Goal: Task Accomplishment & Management: Complete application form

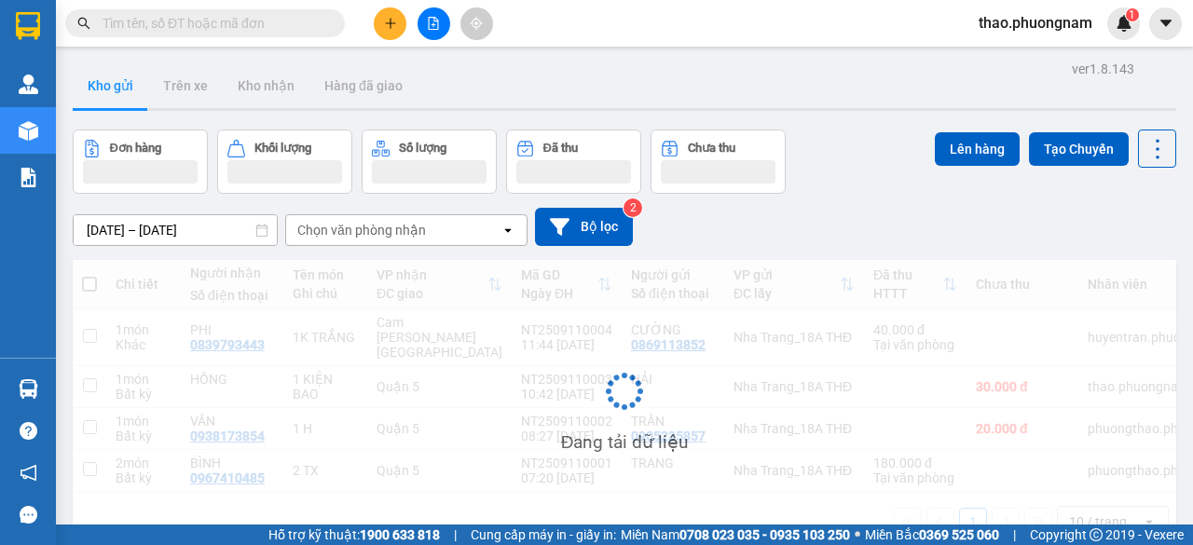
click at [391, 30] on button at bounding box center [390, 23] width 33 height 33
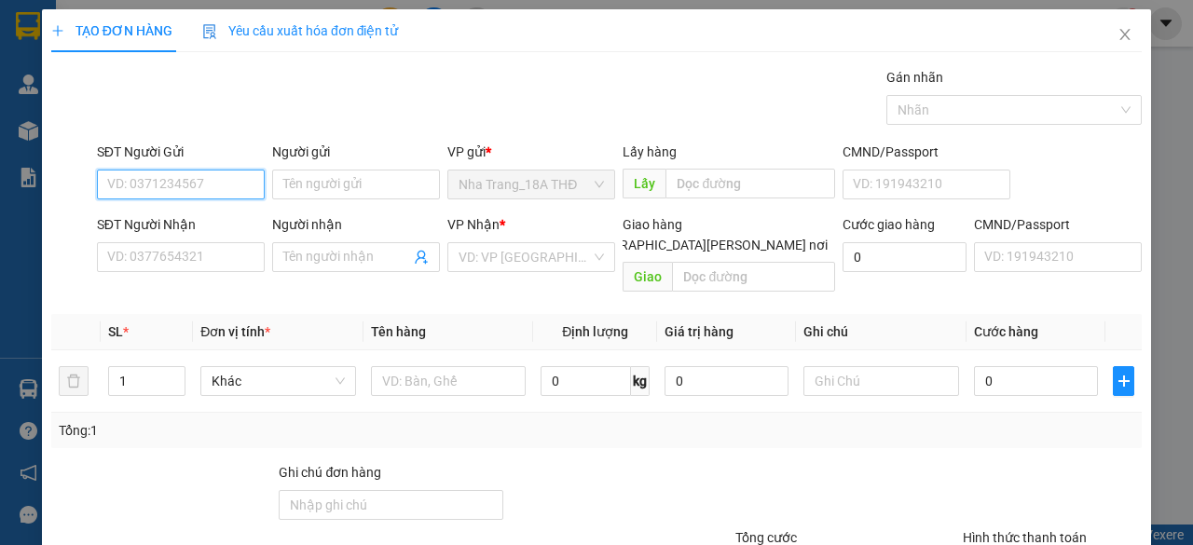
click at [113, 189] on input "SĐT Người Gửi" at bounding box center [181, 185] width 168 height 30
click at [144, 217] on div "0902383778 - GẤM" at bounding box center [179, 221] width 144 height 21
type input "0902383778"
type input "GẤM"
type input "0908756440"
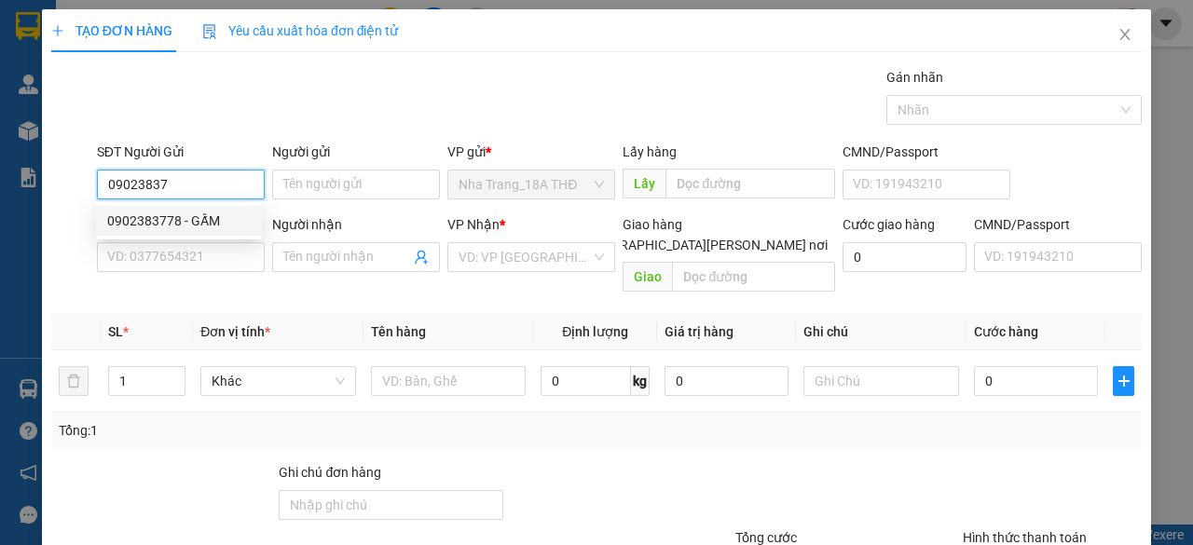
type input "BÌNH"
checkbox input "true"
type input "80/37/5 [PERSON_NAME] [PERSON_NAME][GEOGRAPHIC_DATA], [PERSON_NAME][GEOGRAPHIC_…"
type input "90.000"
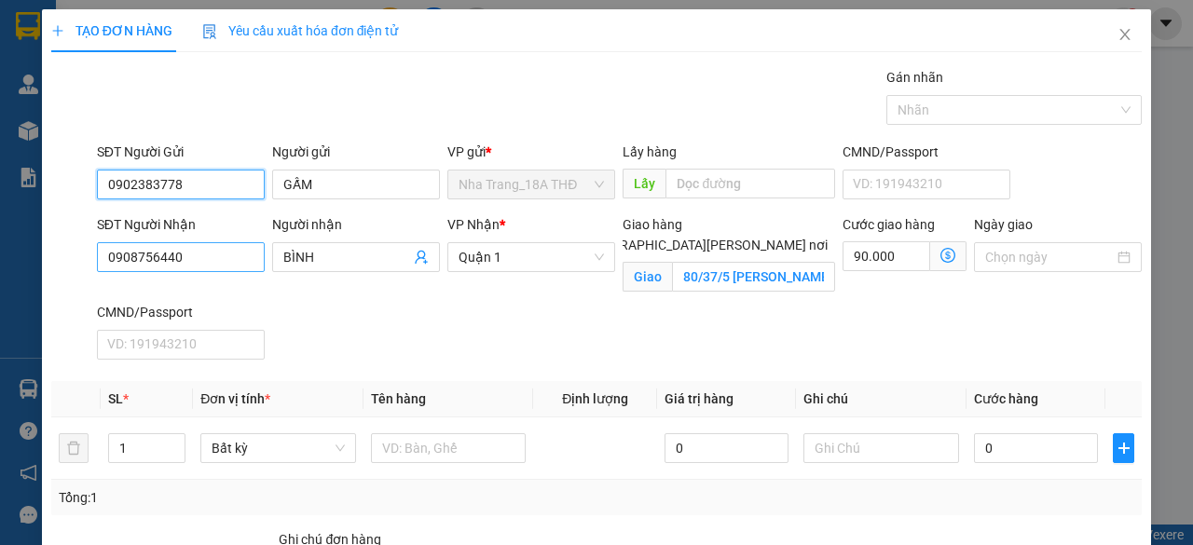
type input "0902383778"
drag, startPoint x: 136, startPoint y: 264, endPoint x: 12, endPoint y: 277, distance: 124.6
click at [12, 277] on div "TẠO ĐƠN HÀNG Yêu cầu xuất [PERSON_NAME] điện tử Transit Pickup Surcharge Ids Tr…" at bounding box center [596, 272] width 1193 height 545
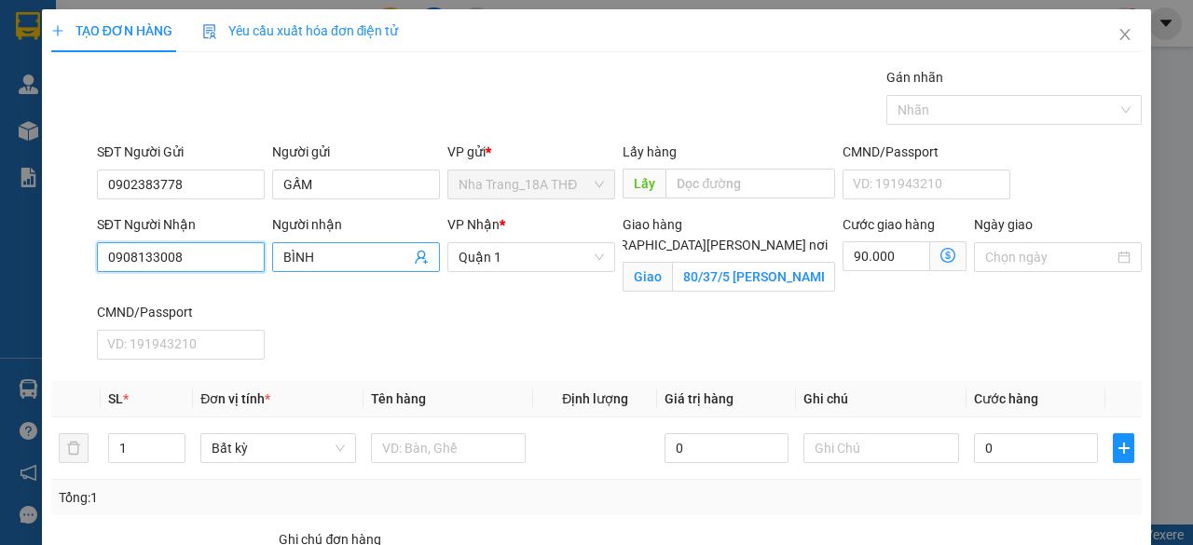
type input "0908133008"
drag, startPoint x: 306, startPoint y: 265, endPoint x: 218, endPoint y: 271, distance: 87.9
click at [218, 271] on div "SĐT Người [PERSON_NAME] 0908133008 Người [PERSON_NAME] [PERSON_NAME] [PERSON_NA…" at bounding box center [619, 290] width 1052 height 153
type input "khoa"
click at [554, 339] on div "SĐT Người [PERSON_NAME] 0908133008 Người [PERSON_NAME] [PERSON_NAME] * [PERSON_…" at bounding box center [619, 290] width 1052 height 153
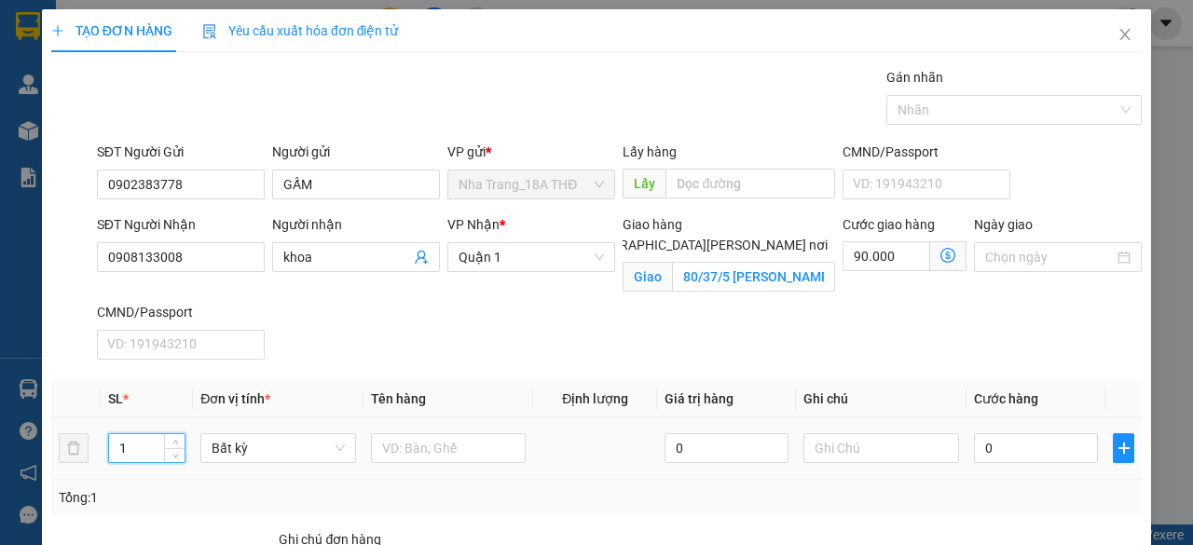
drag, startPoint x: 123, startPoint y: 442, endPoint x: 103, endPoint y: 446, distance: 19.9
click at [103, 445] on td "1" at bounding box center [147, 449] width 93 height 62
type input "2"
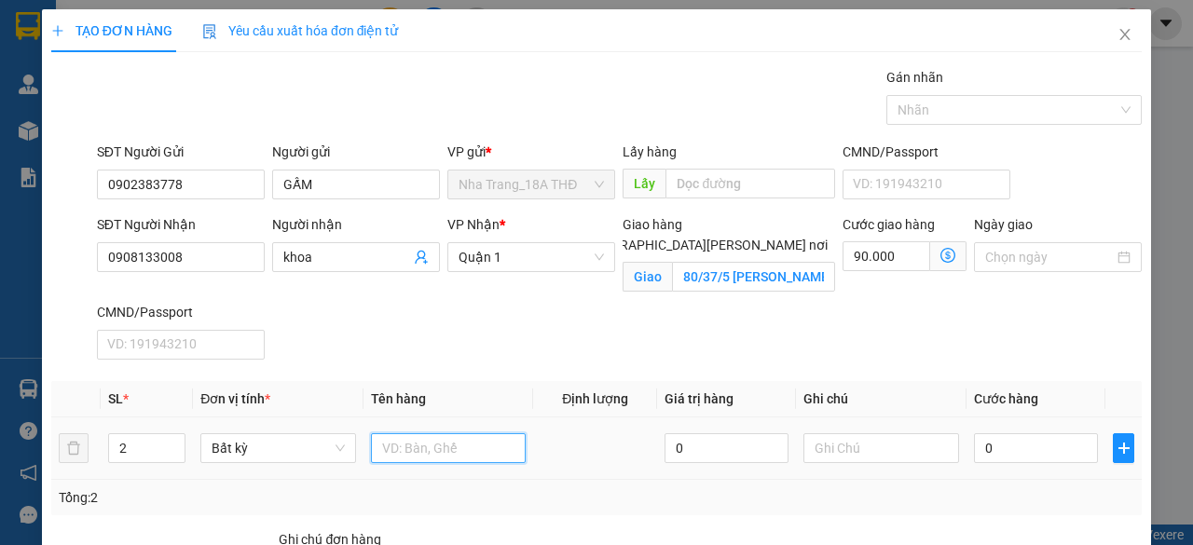
click at [461, 449] on input "text" at bounding box center [449, 448] width 156 height 30
type input "2 bao"
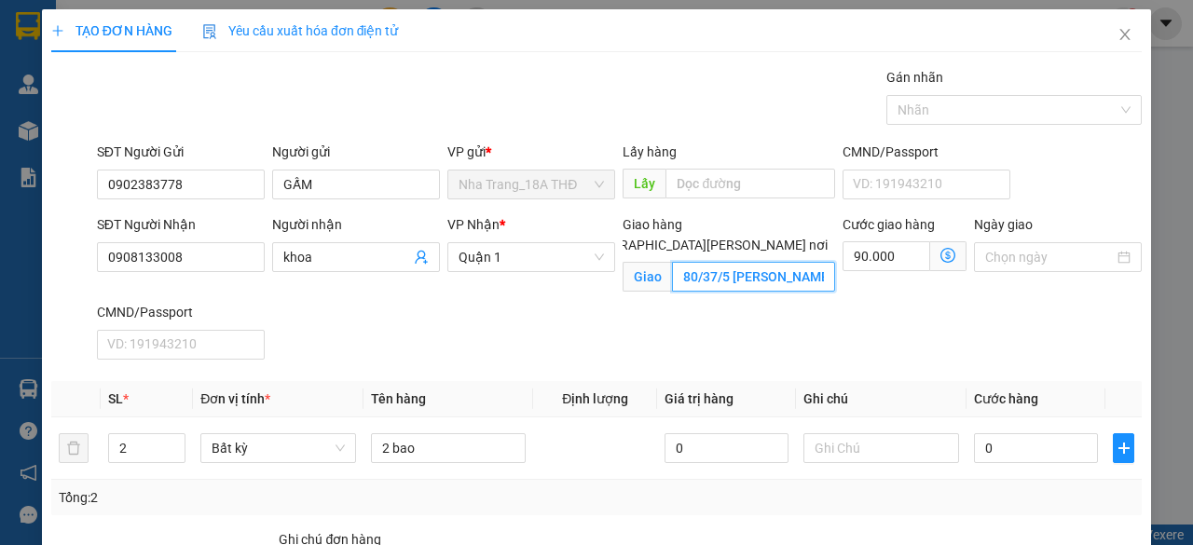
click at [747, 262] on input "80/37/5 HUỲNH VĂN NGHỆ, PHƯỜNG 15, QUẬN TÂN BÌNH (GTN: 90)" at bounding box center [753, 277] width 162 height 30
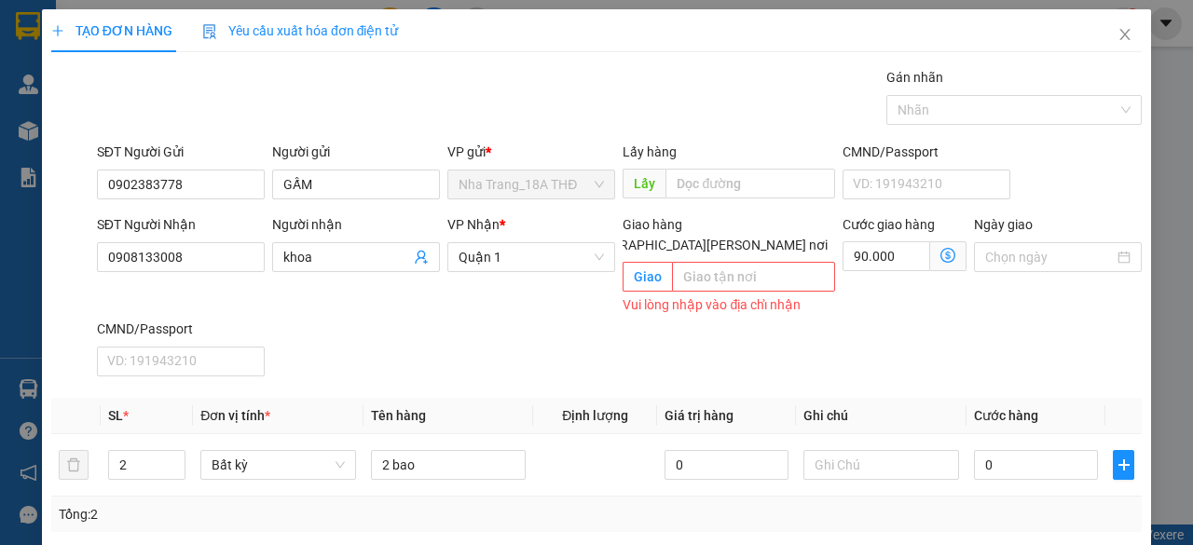
click at [571, 238] on input "Giao tận nơi" at bounding box center [564, 244] width 13 height 13
checkbox input "false"
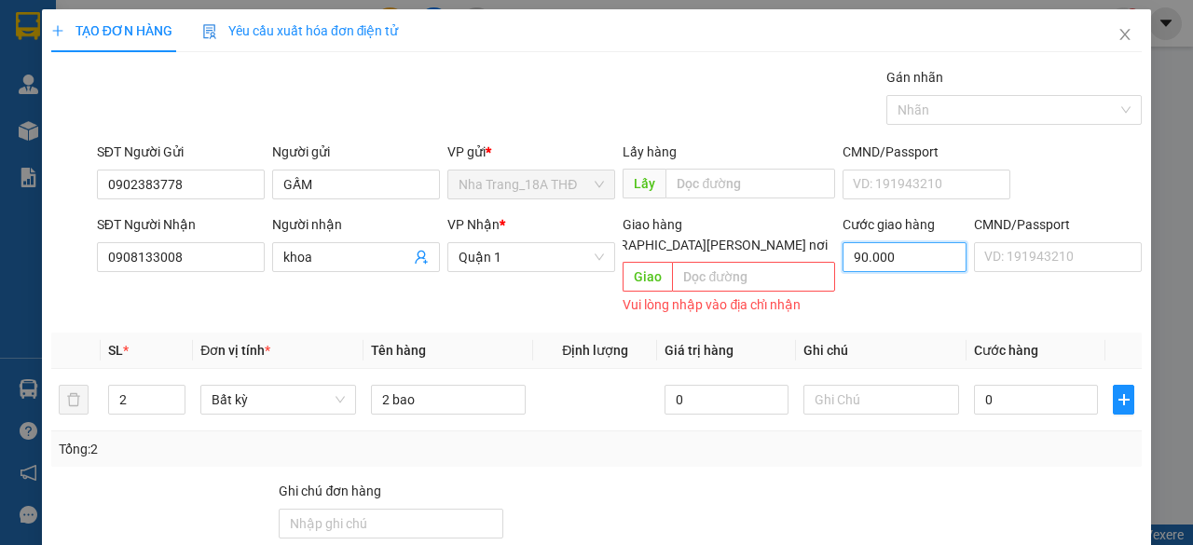
type input "0"
click at [1002, 385] on input "0" at bounding box center [1036, 400] width 124 height 30
type input "8"
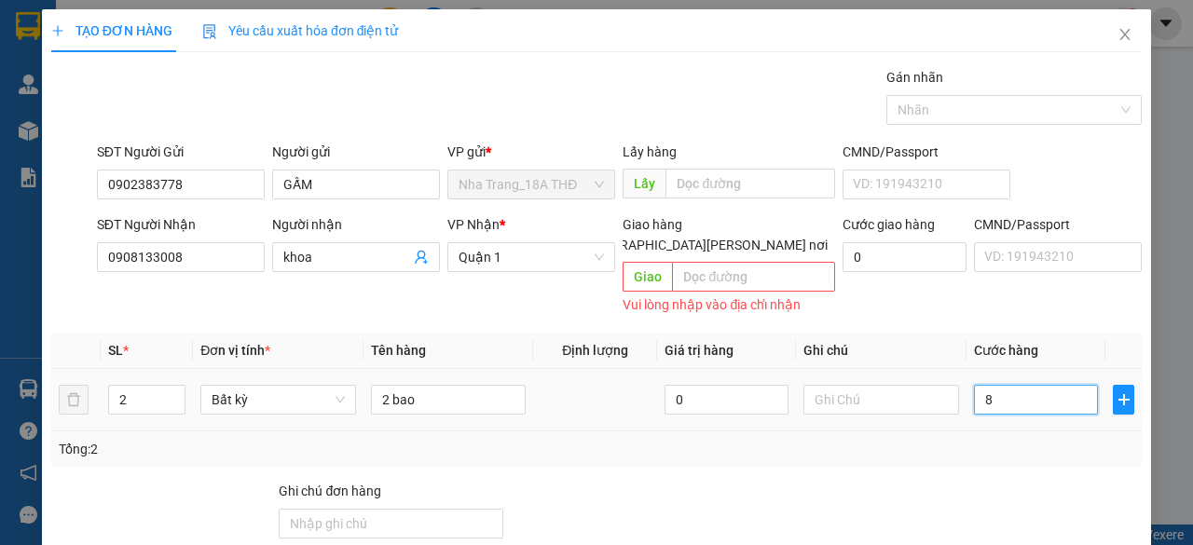
type input "8"
type input "80"
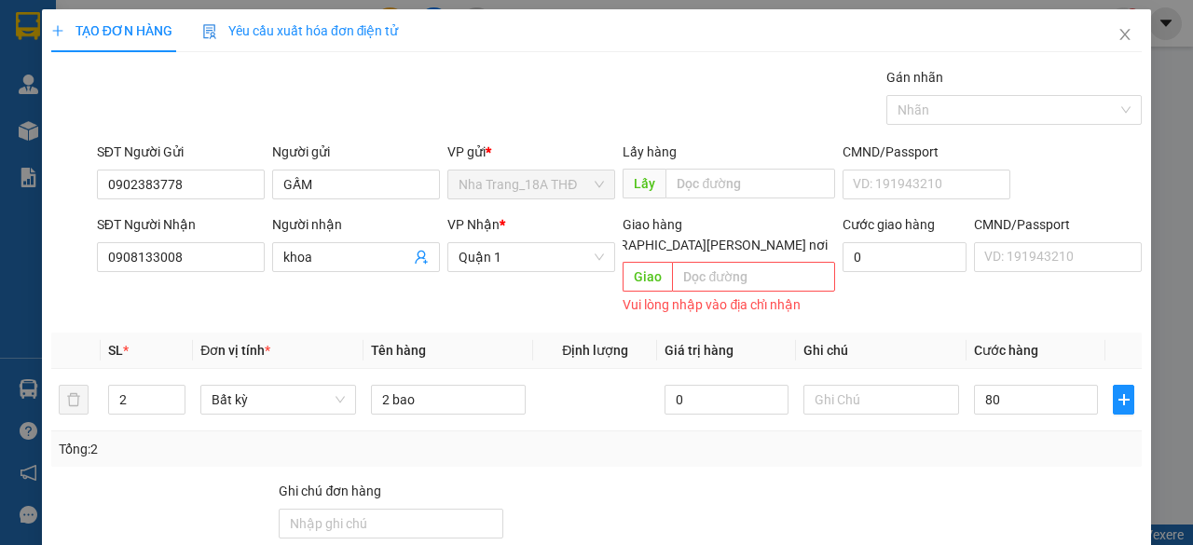
type input "80.000"
click at [1021, 481] on div at bounding box center [1052, 513] width 183 height 65
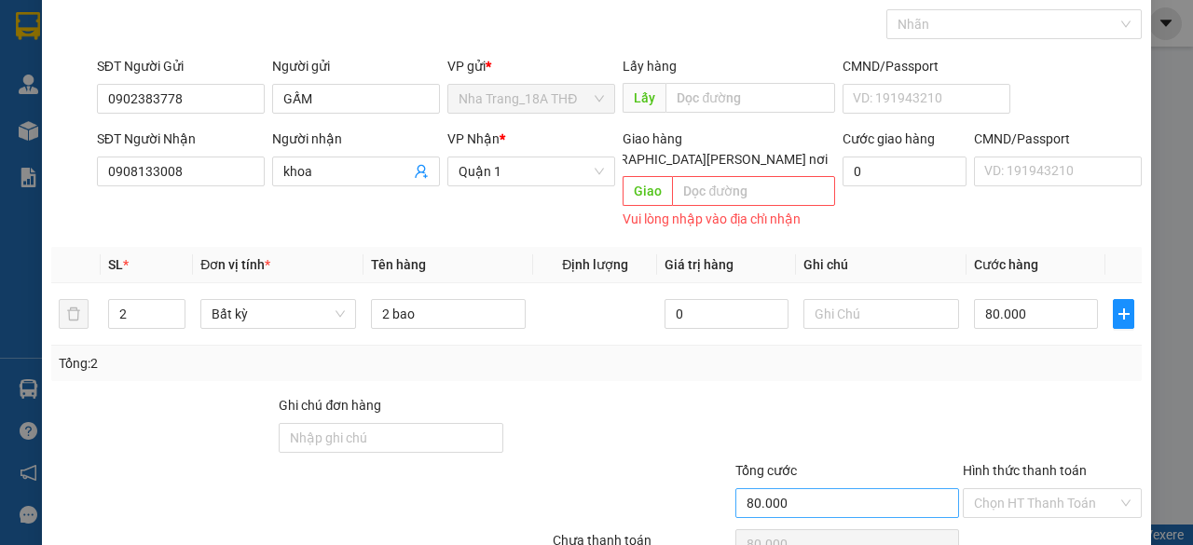
scroll to position [159, 0]
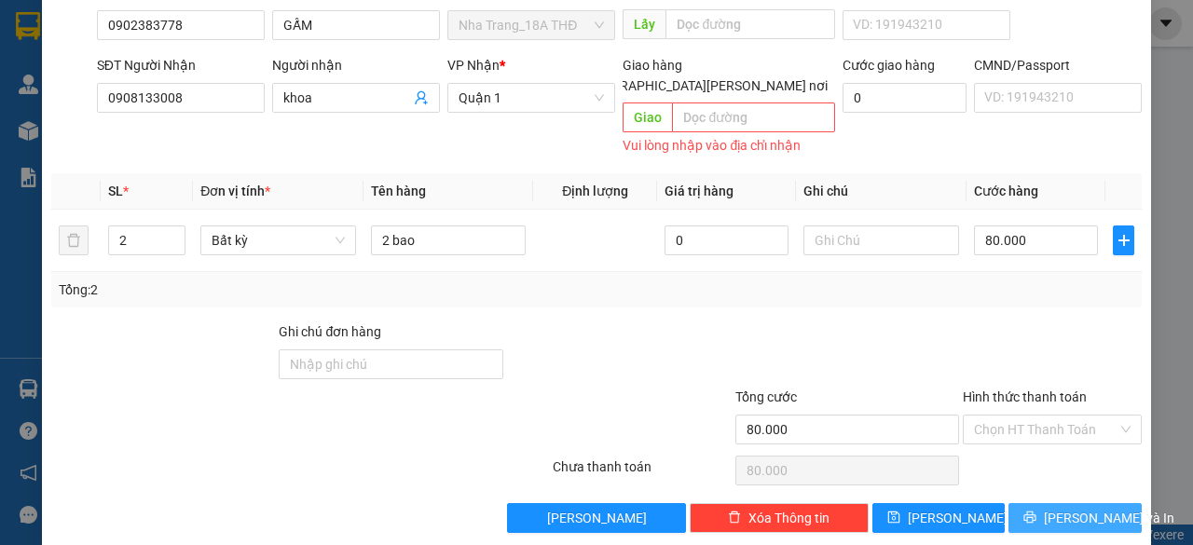
click at [1027, 511] on icon "printer" at bounding box center [1029, 517] width 13 height 13
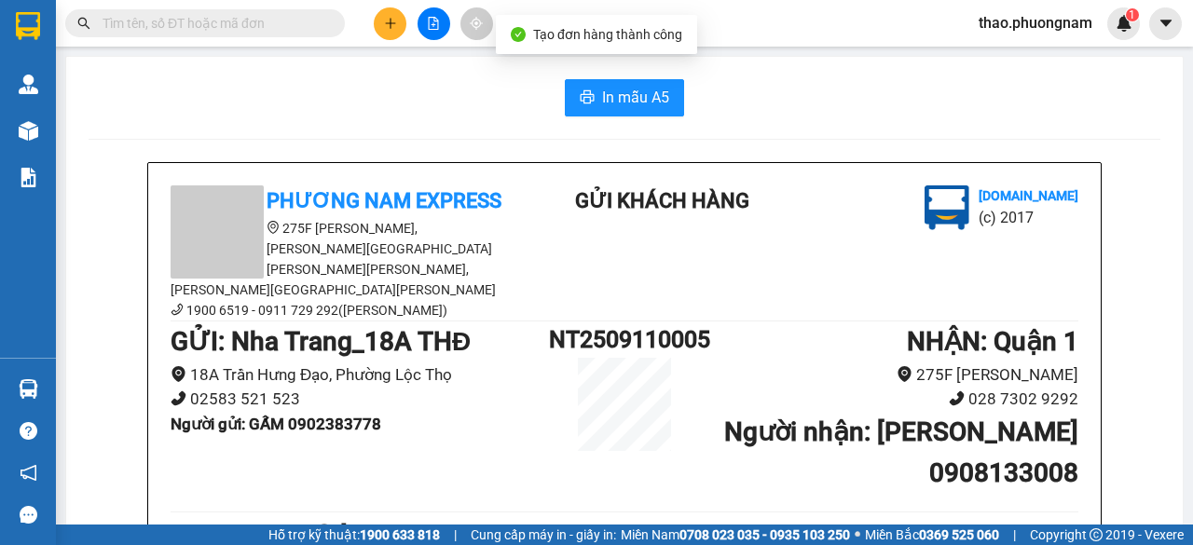
click at [228, 20] on input "text" at bounding box center [213, 23] width 220 height 21
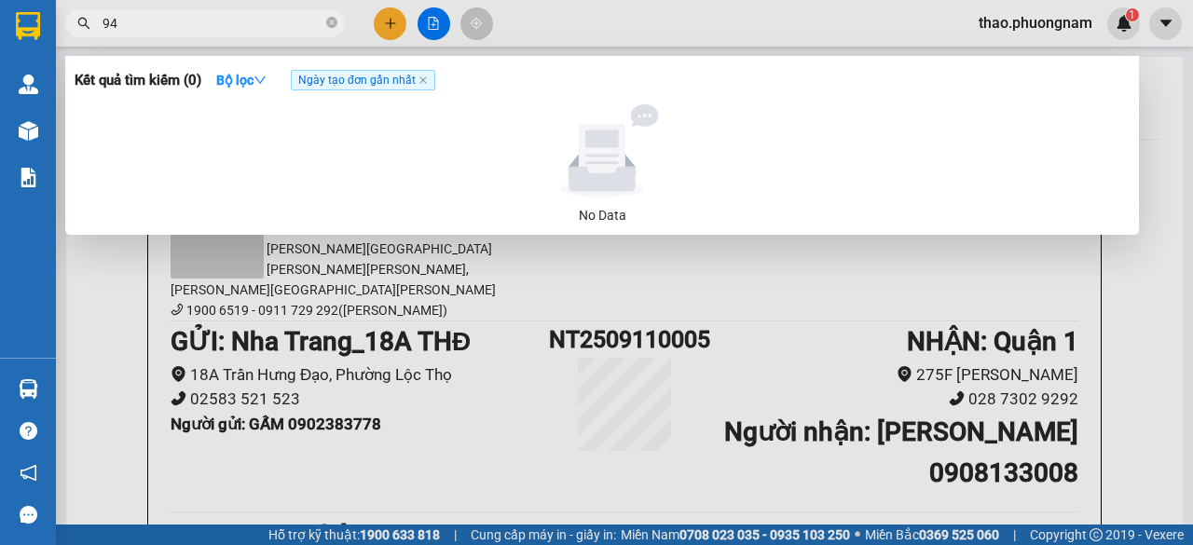
type input "943"
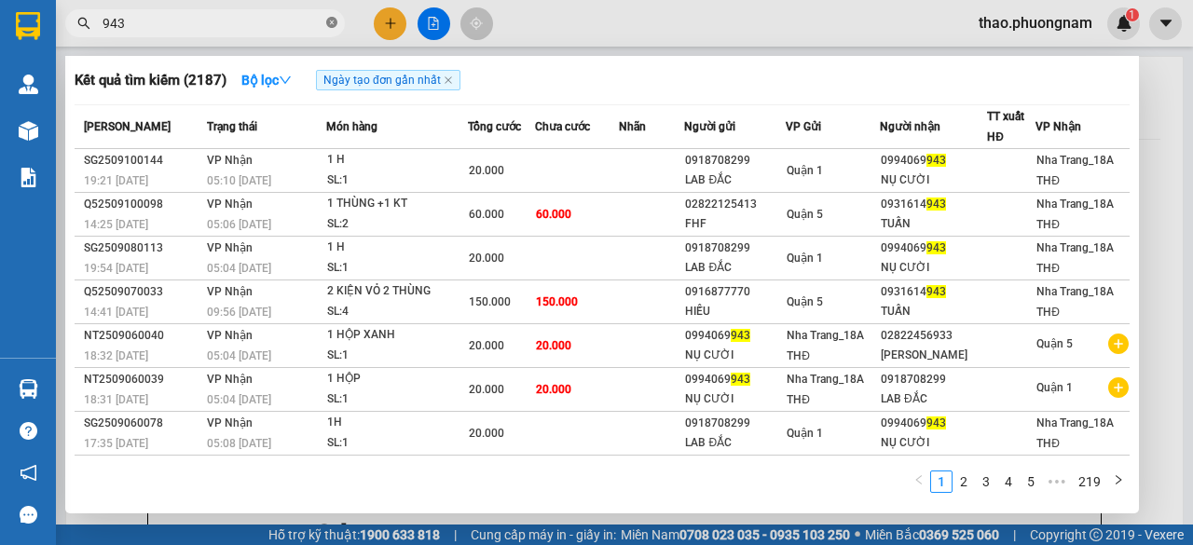
click at [332, 25] on icon "close-circle" at bounding box center [331, 22] width 11 height 11
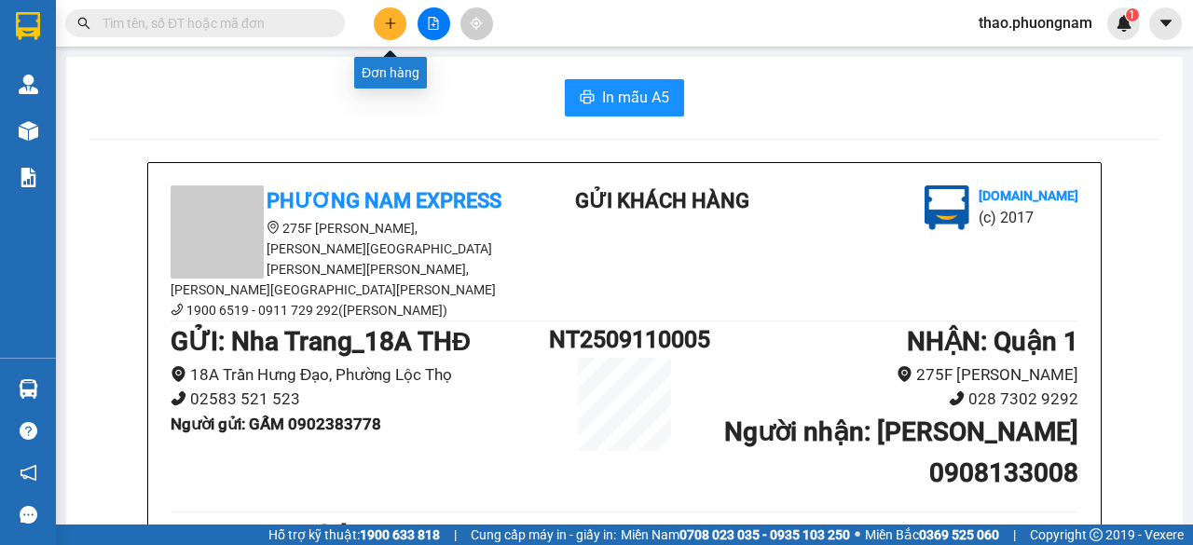
click at [394, 28] on icon "plus" at bounding box center [390, 23] width 13 height 13
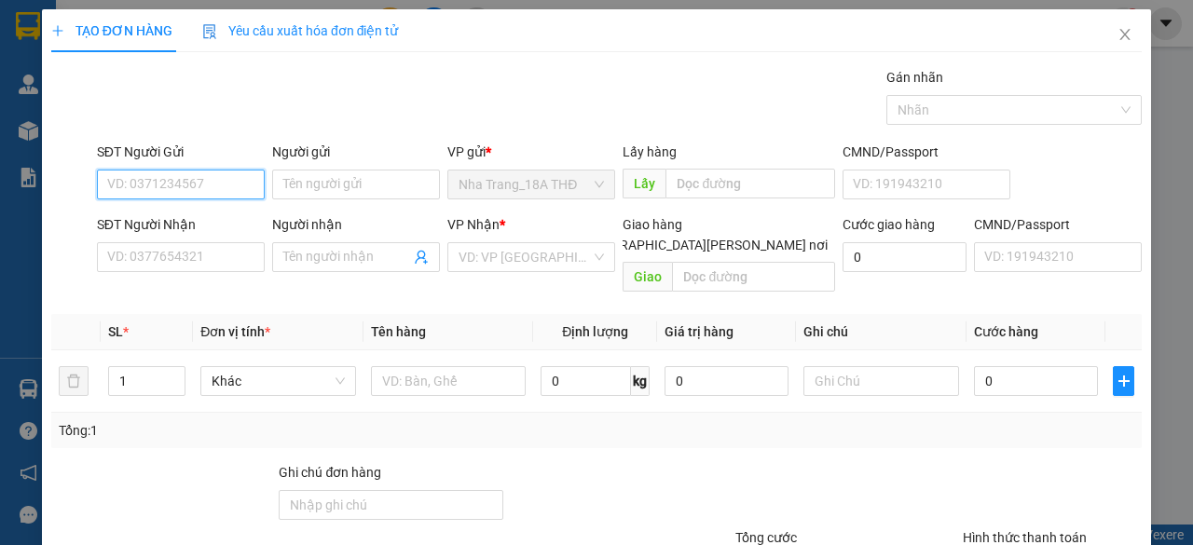
click at [131, 183] on input "SĐT Người Gửi" at bounding box center [181, 185] width 168 height 30
type input "0937886591"
click at [362, 167] on div "Người gửi" at bounding box center [356, 156] width 168 height 28
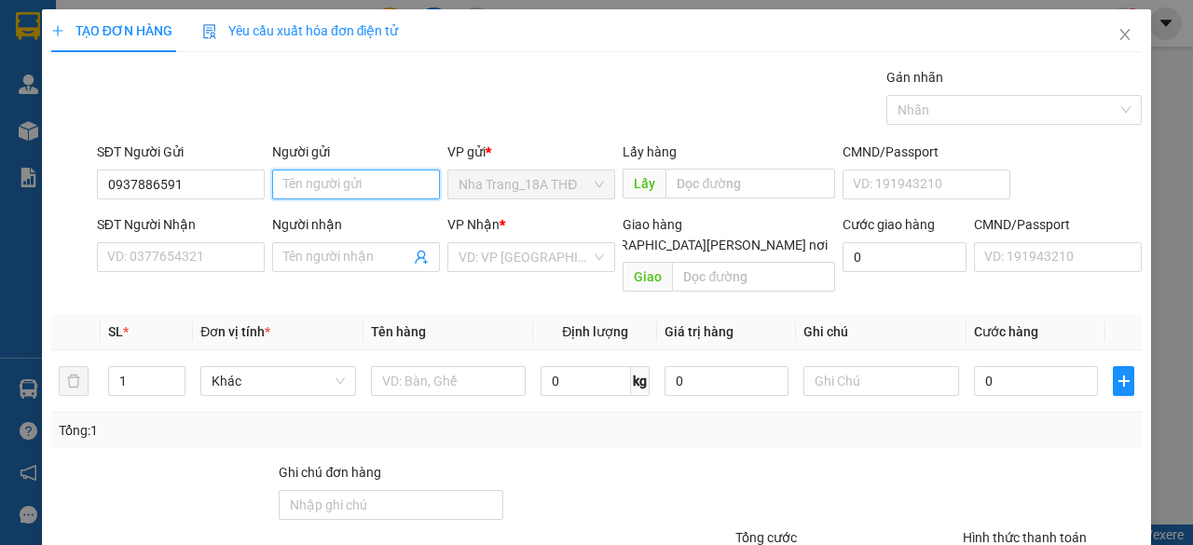
click at [341, 188] on input "Người gửi" at bounding box center [356, 185] width 168 height 30
type input "v"
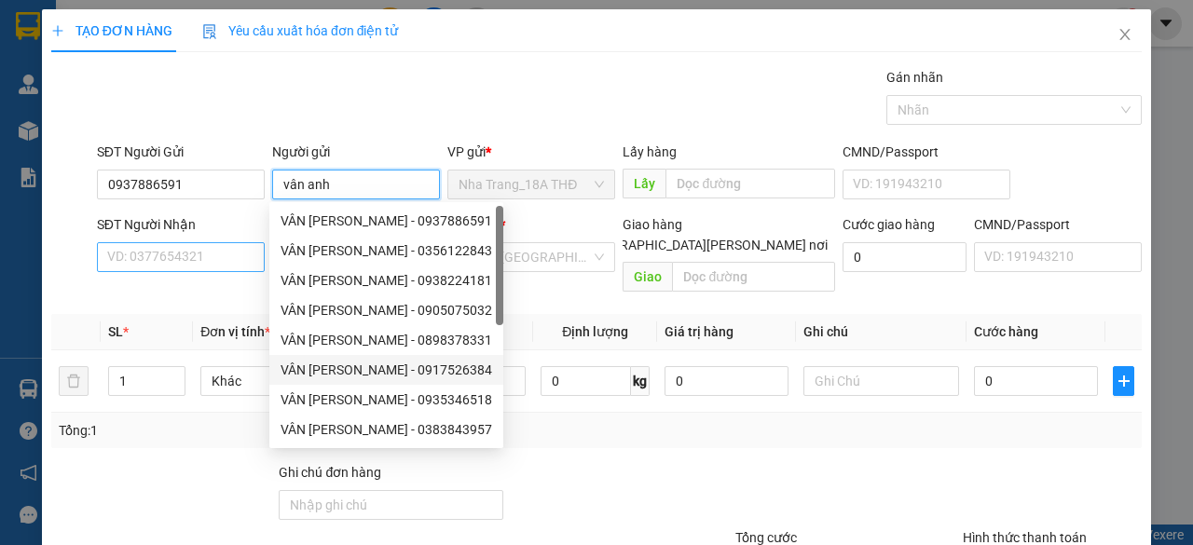
type input "vân anh"
click at [175, 267] on input "SĐT Người Nhận" at bounding box center [181, 257] width 168 height 30
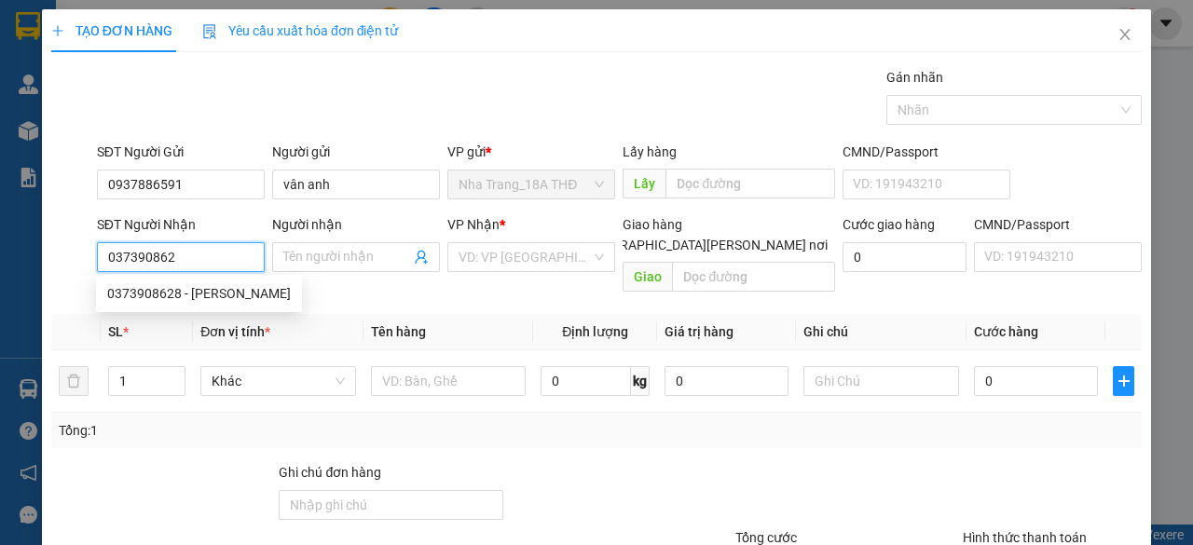
type input "0373908628"
click at [199, 301] on div "0373908628 - PHONG VÂN" at bounding box center [199, 293] width 184 height 21
type input "PHONG VÂN"
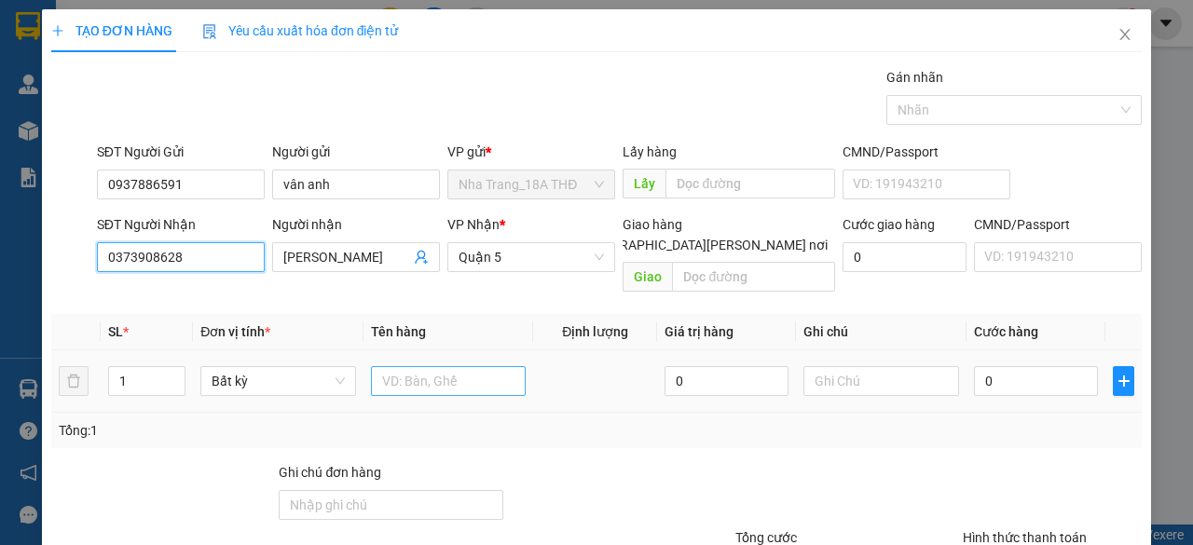
type input "0373908628"
click at [459, 366] on input "text" at bounding box center [449, 381] width 156 height 30
type input "1 pb ( 2.385 k)"
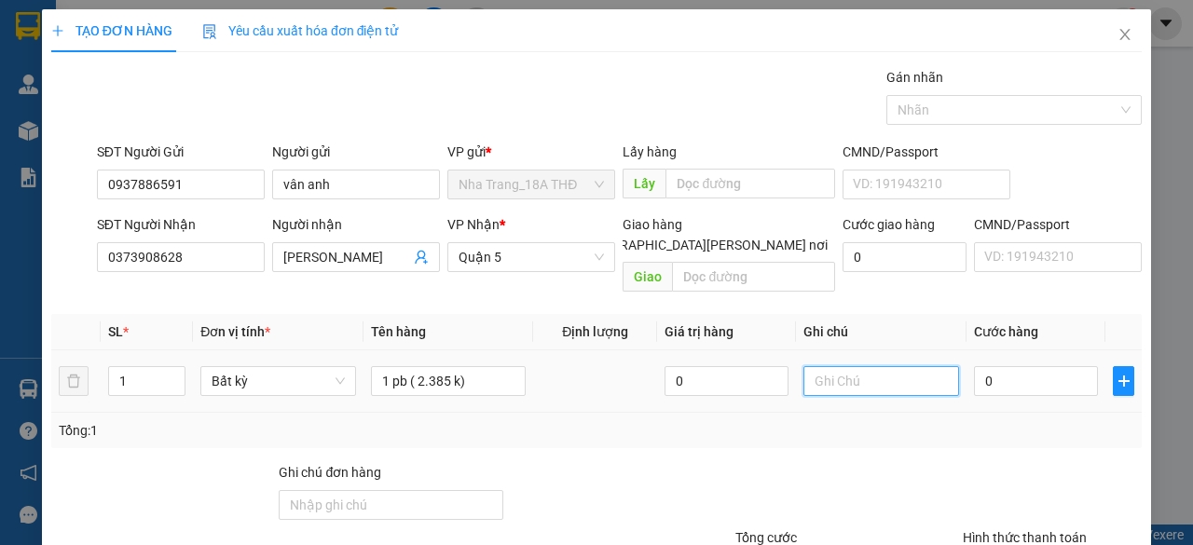
click at [902, 366] on input "text" at bounding box center [881, 381] width 156 height 30
type input "thu hộ sg 100044"
click at [1062, 366] on input "0" at bounding box center [1036, 381] width 124 height 30
type input "003"
type input "3"
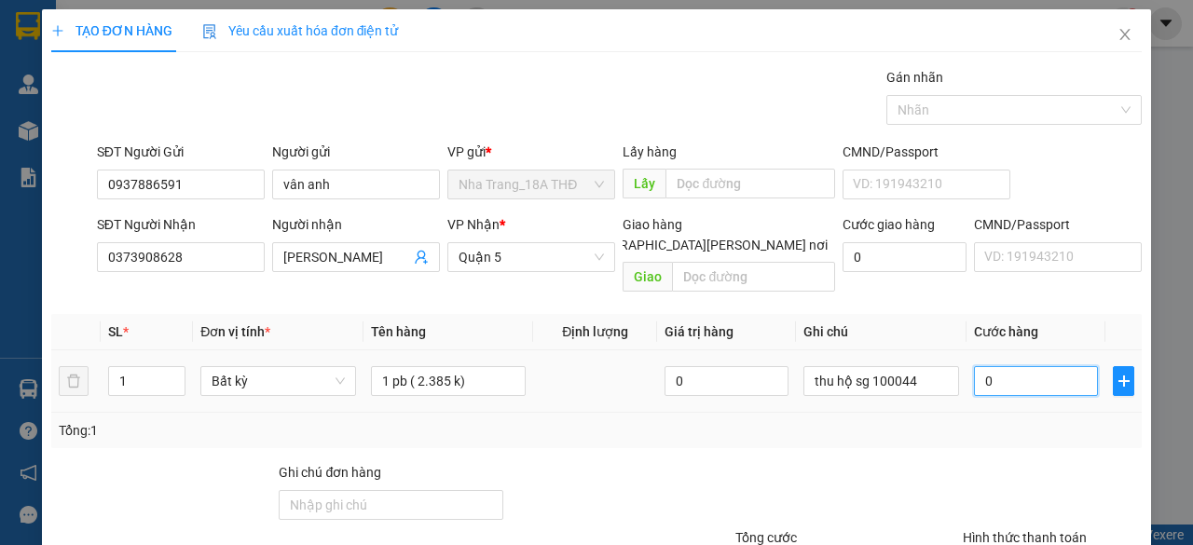
type input "3"
type input "0.030"
type input "30"
click at [1025, 462] on div at bounding box center [1052, 494] width 183 height 65
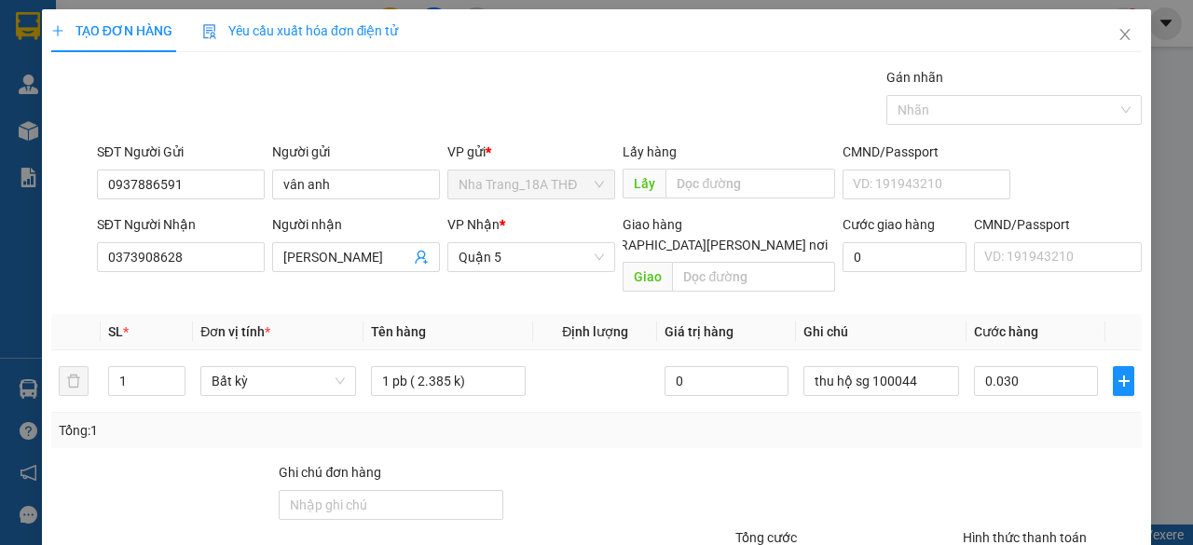
type input "30.000"
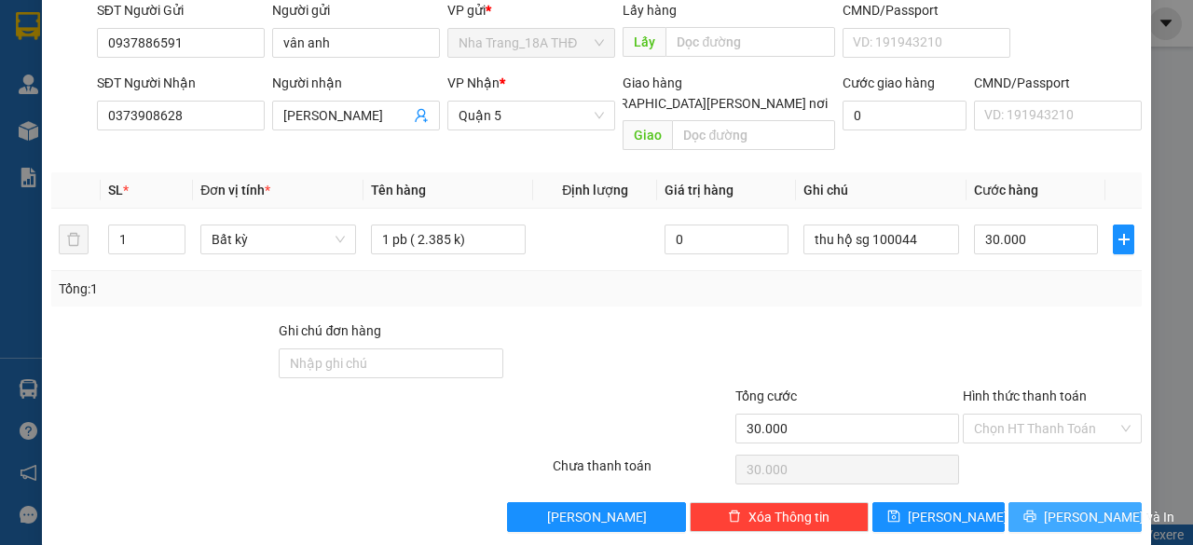
click at [1033, 502] on button "Lưu và In" at bounding box center [1074, 517] width 133 height 30
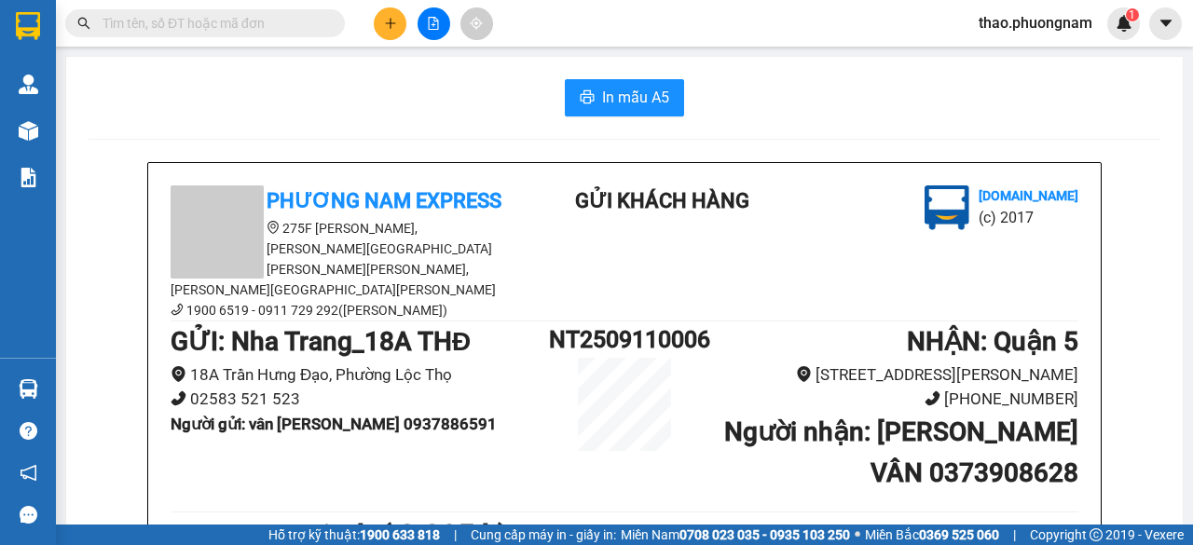
click at [292, 24] on input "text" at bounding box center [213, 23] width 220 height 21
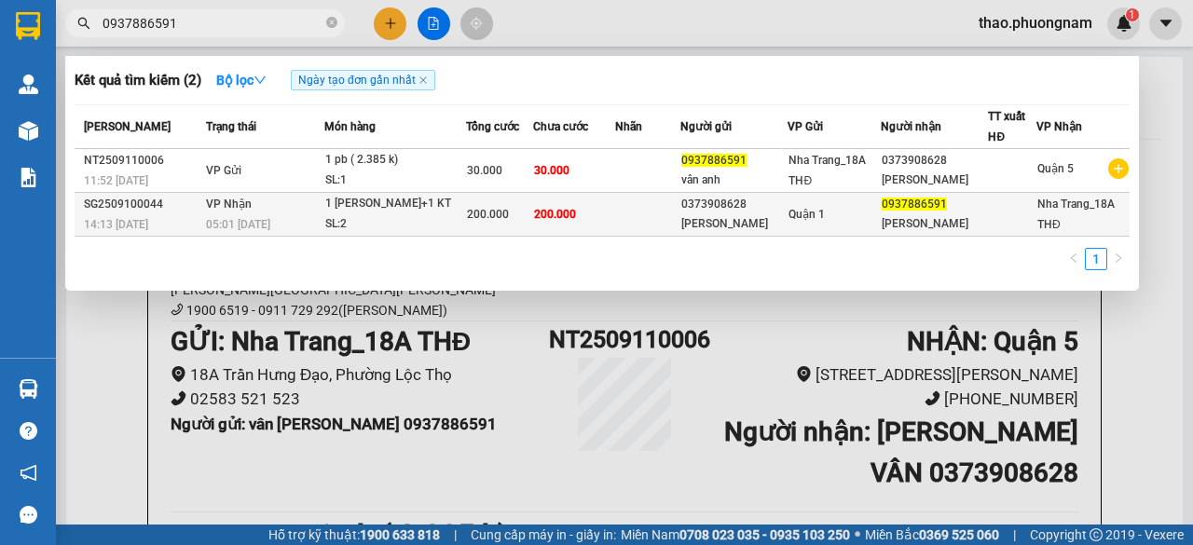
type input "0937886591"
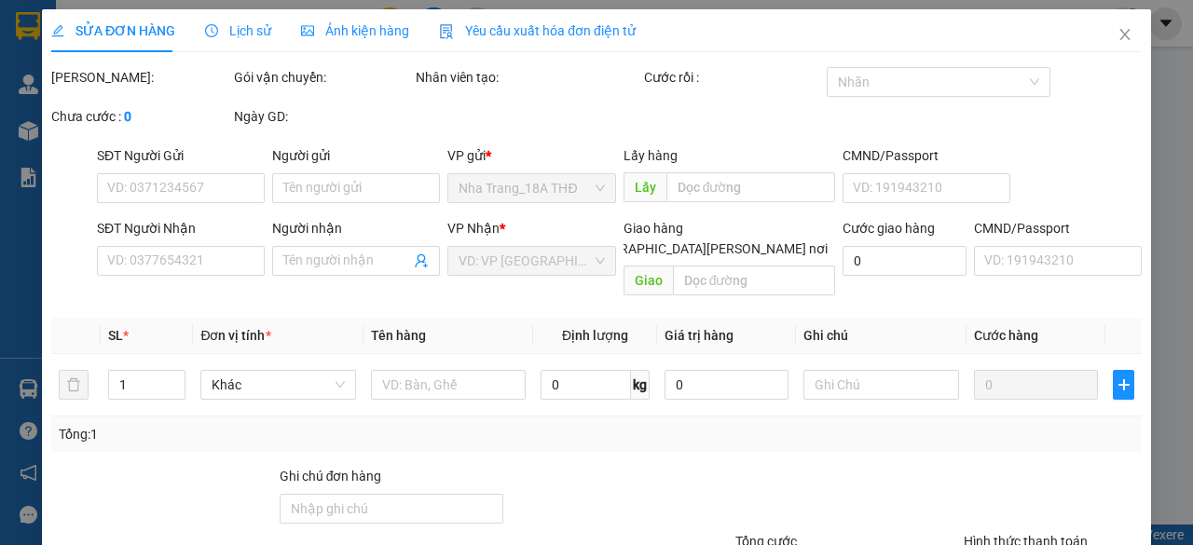
type input "0373908628"
type input "PHONG VÂN"
type input "0937886591"
type input "VÂN ANH"
type input "200.000"
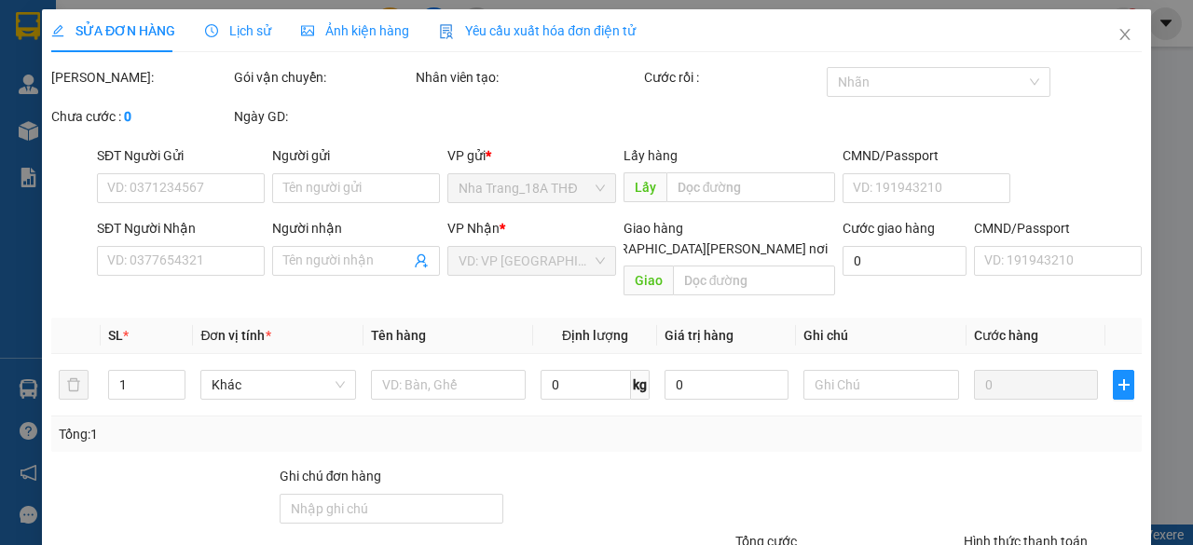
type input "200.000"
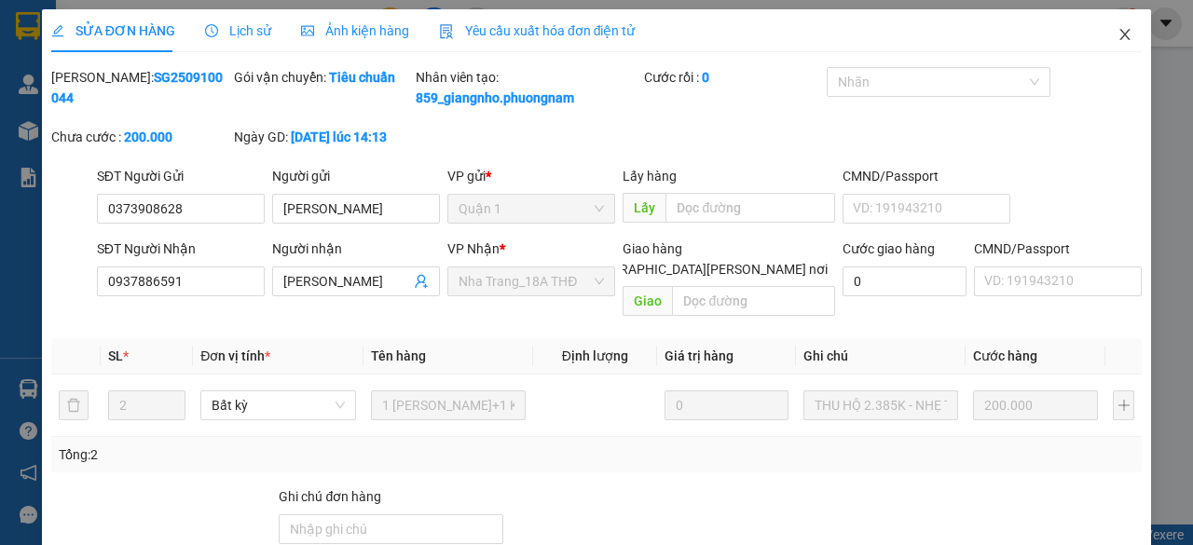
click at [1117, 33] on icon "close" at bounding box center [1124, 34] width 15 height 15
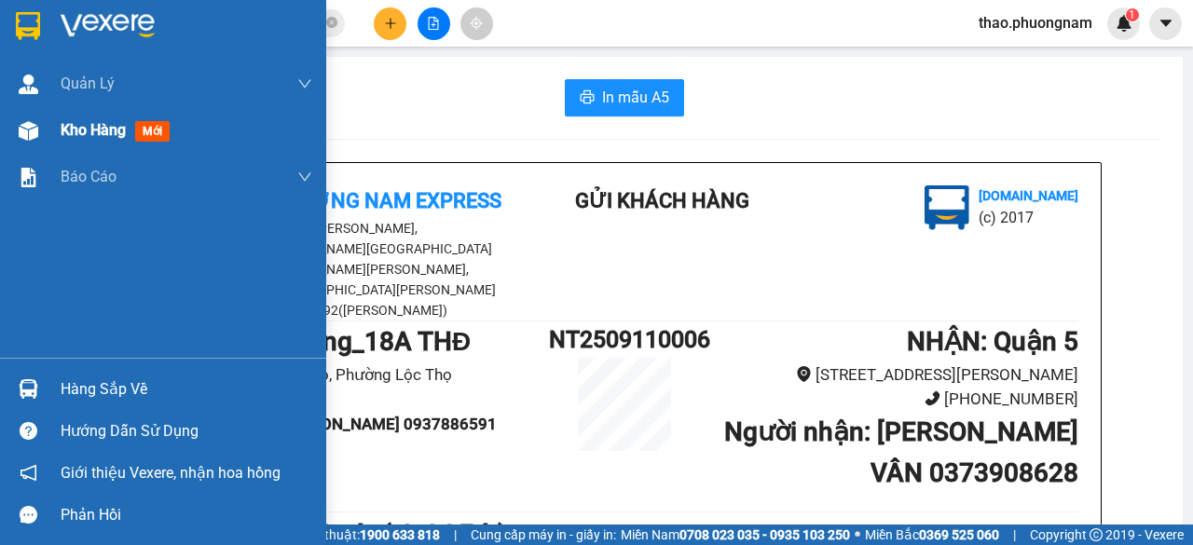
click at [78, 131] on span "Kho hàng" at bounding box center [93, 130] width 65 height 18
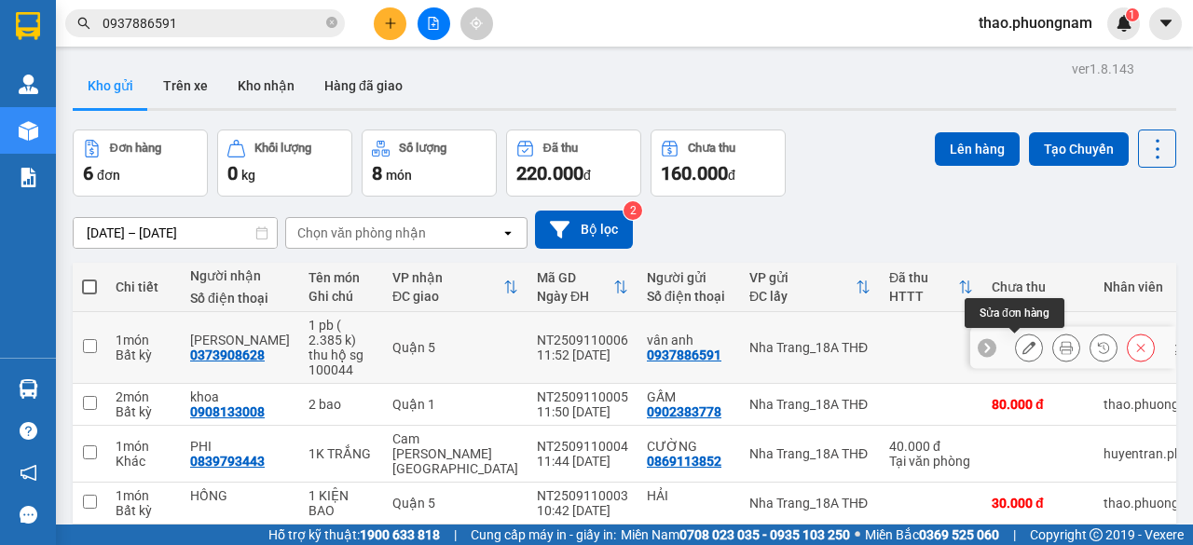
click at [1022, 341] on icon at bounding box center [1028, 347] width 13 height 13
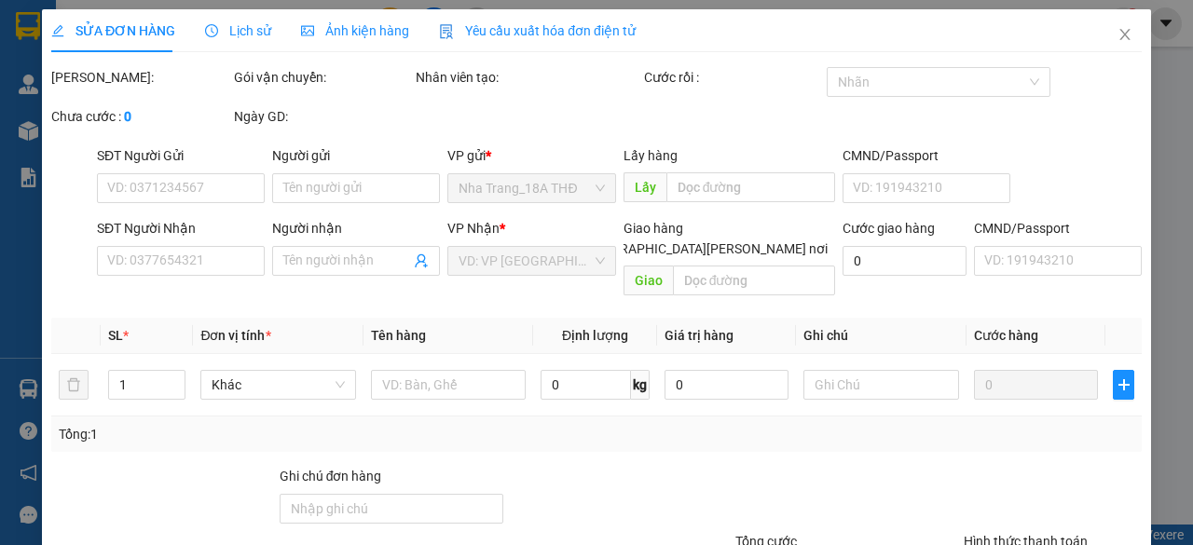
type input "0937886591"
type input "vân anh"
type input "0373908628"
type input "PHONG VÂN"
type input "30.000"
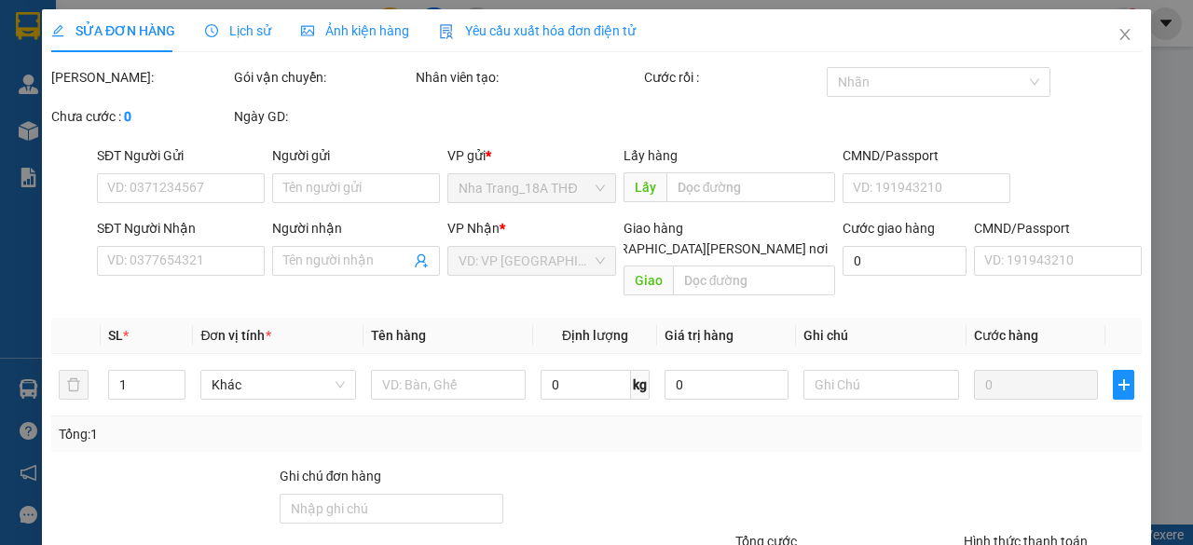
type input "30.000"
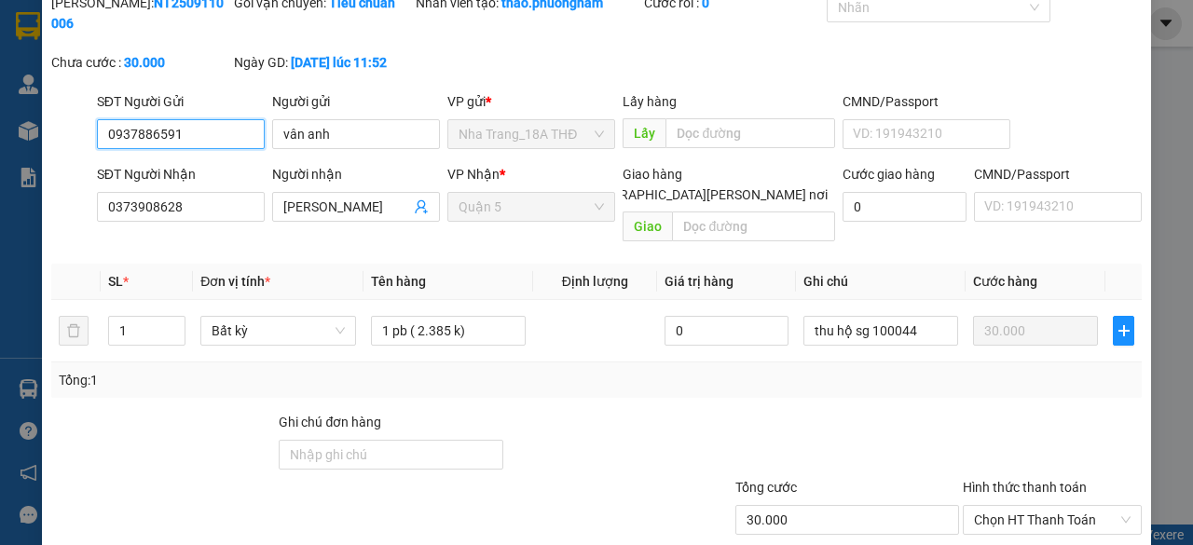
scroll to position [166, 0]
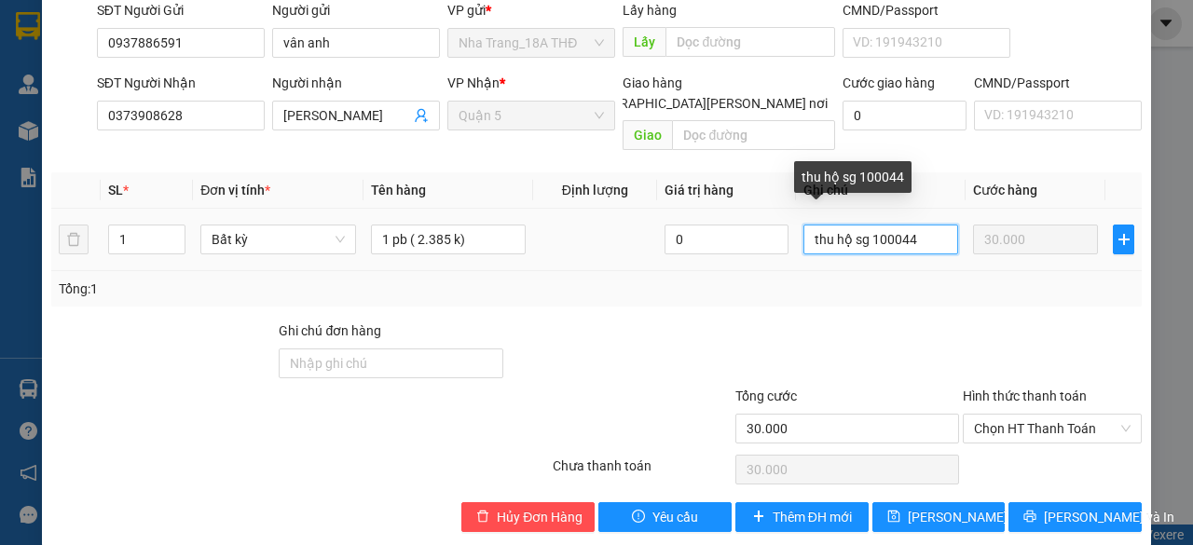
click at [926, 225] on input "thu hộ sg 100044" at bounding box center [880, 240] width 155 height 30
type input "thu hộ sg 100044"
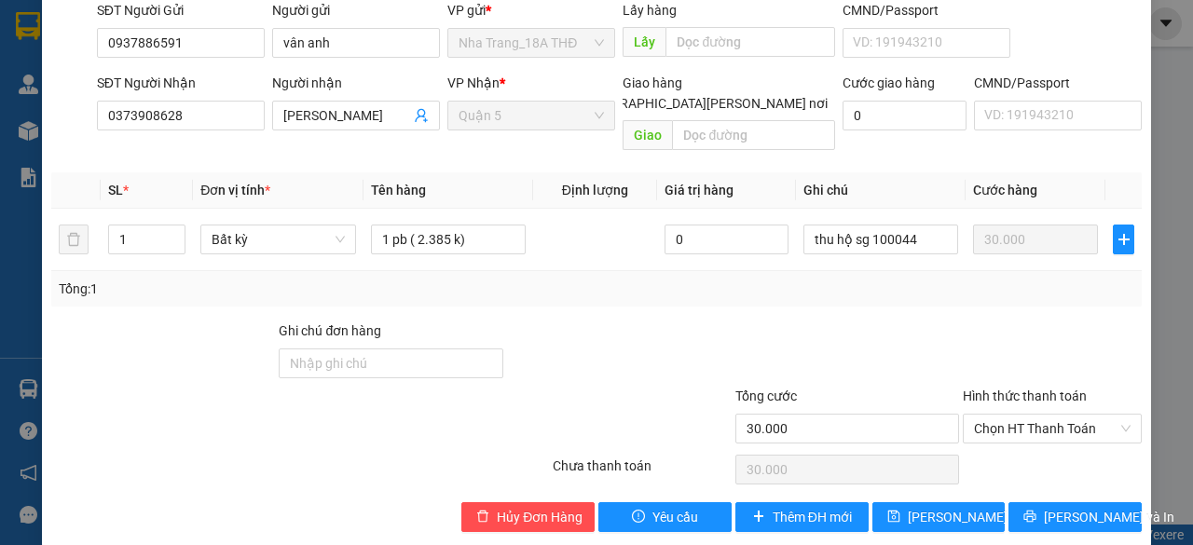
click at [733, 321] on div at bounding box center [847, 353] width 228 height 65
click at [350, 349] on input "Ghi chú đơn hàng" at bounding box center [391, 364] width 225 height 30
type input "b"
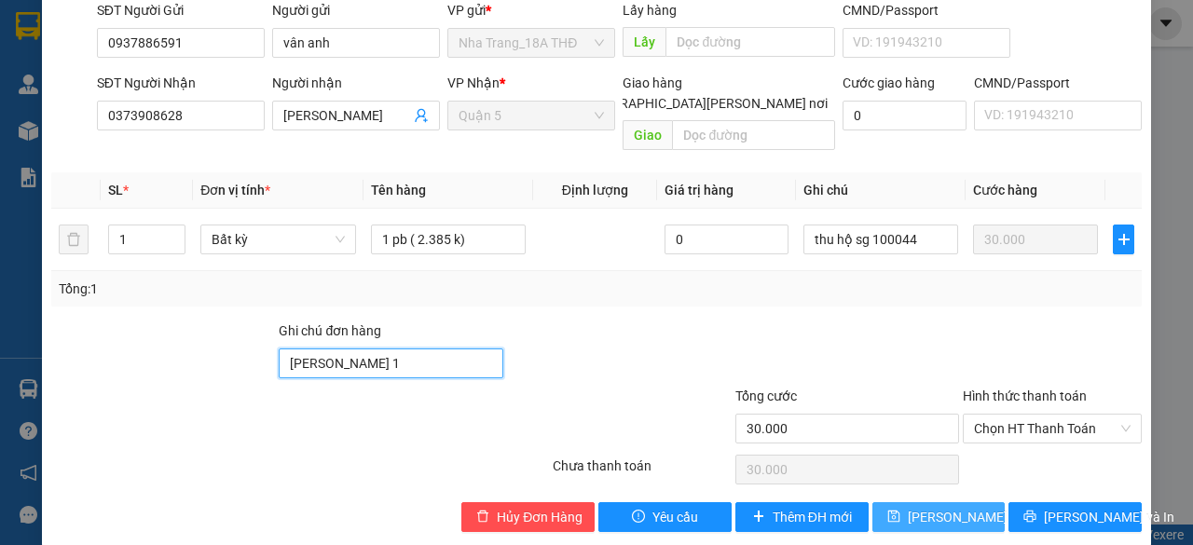
type input "nhận quân 1"
click at [952, 507] on span "Lưu thay đổi" at bounding box center [968, 517] width 120 height 21
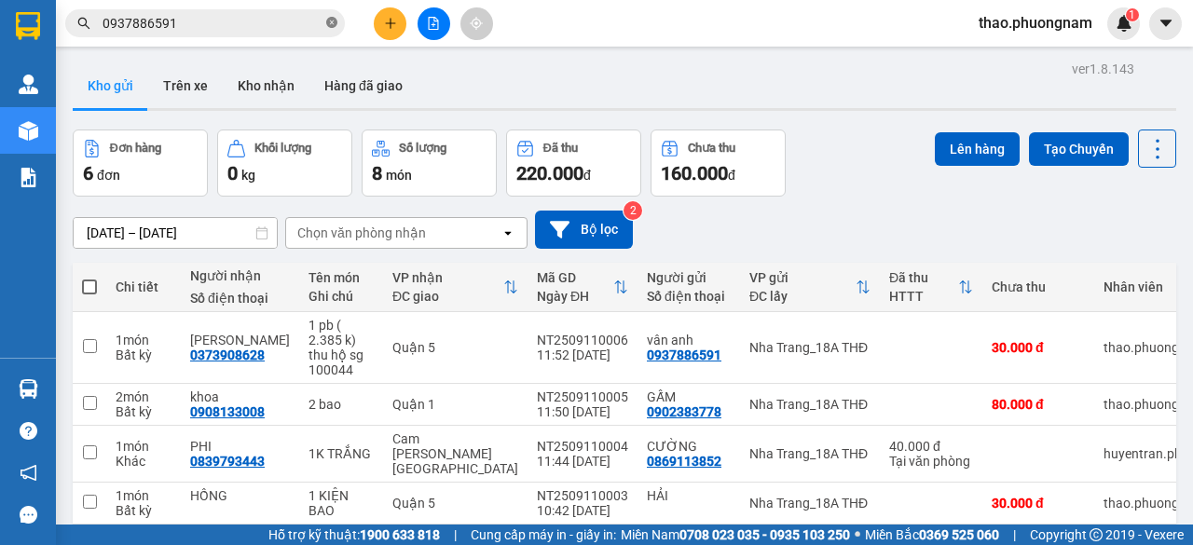
click at [327, 23] on icon "close-circle" at bounding box center [331, 22] width 11 height 11
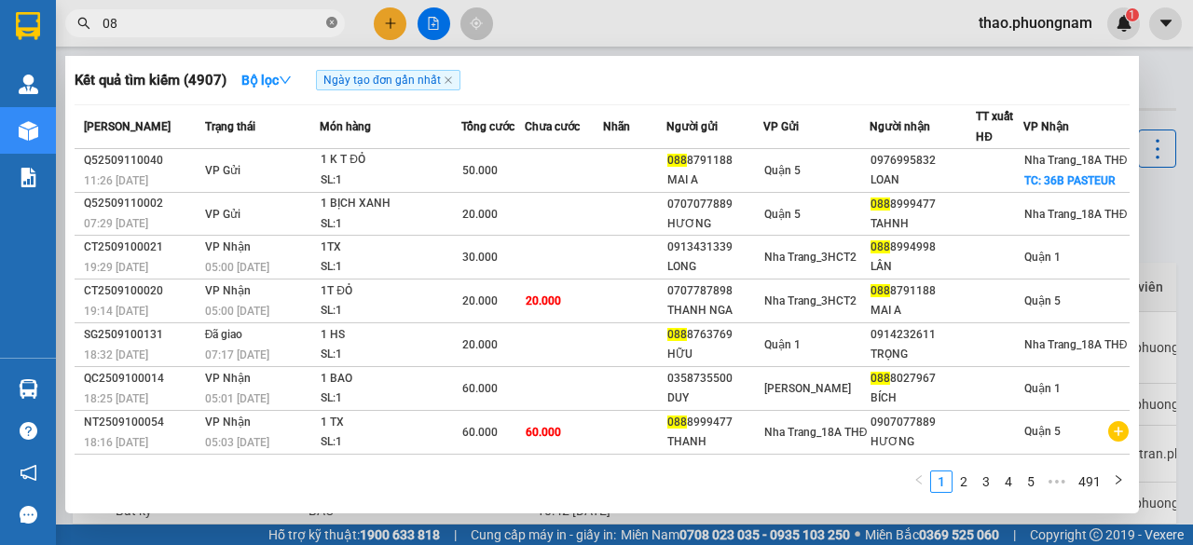
type input "0"
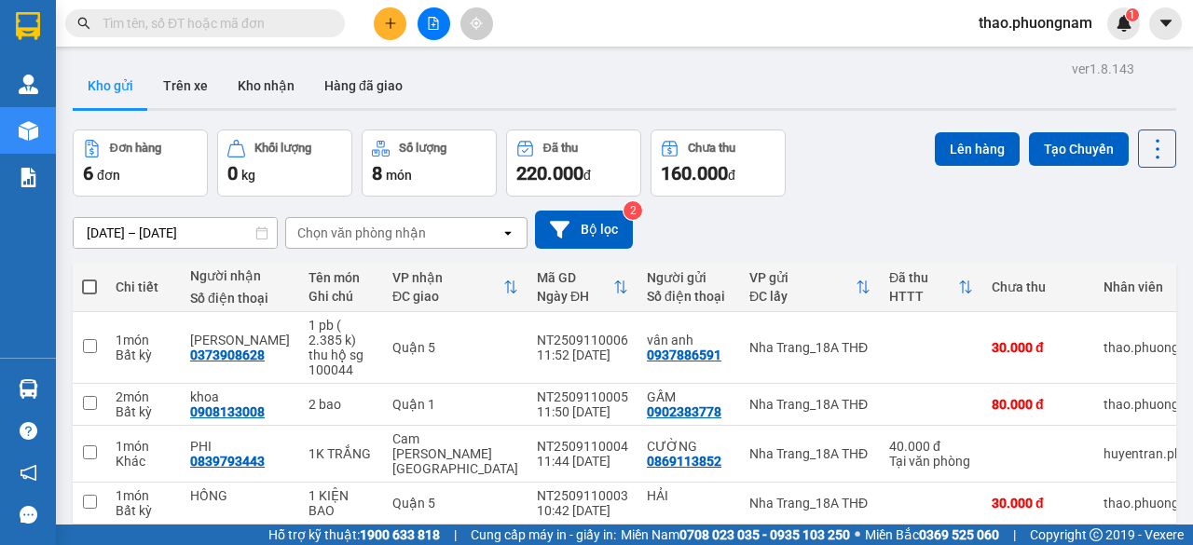
type input "0"
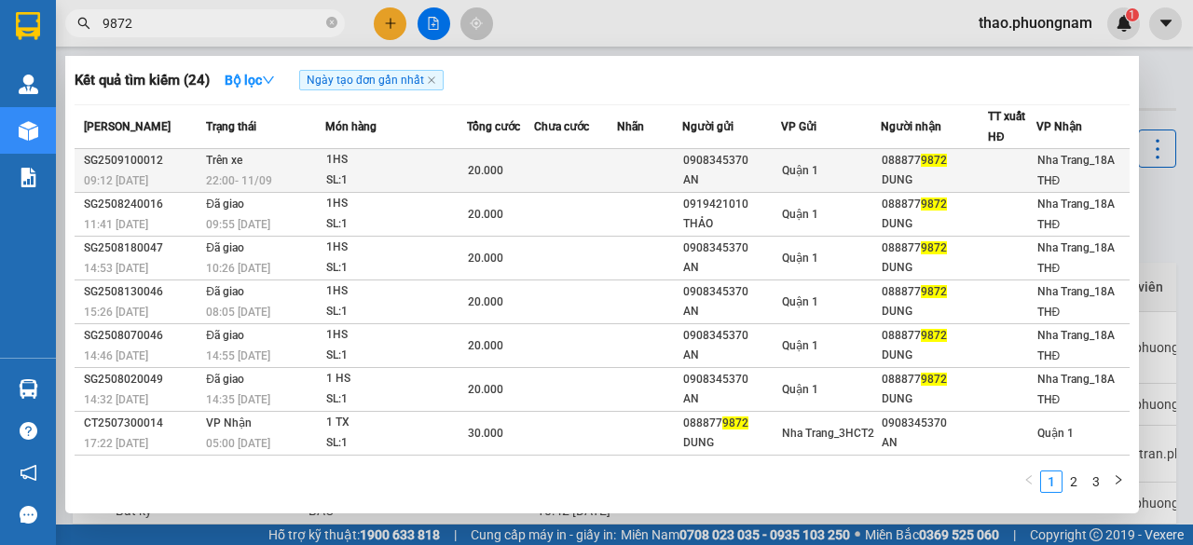
type input "9872"
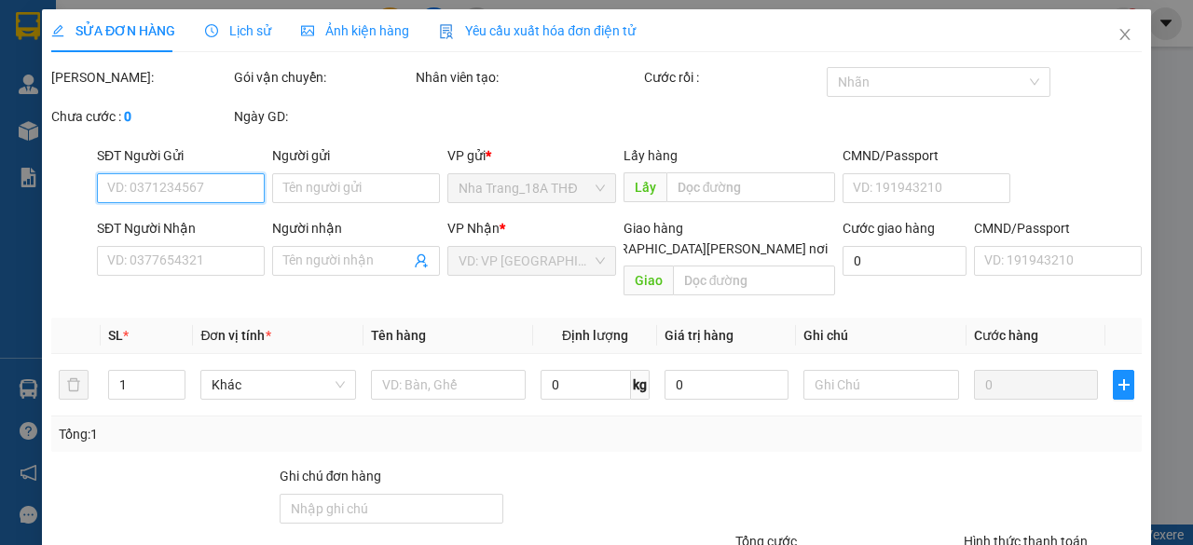
type input "0908345370"
type input "AN"
type input "0888779872"
type input "DUNG"
type input "20.000"
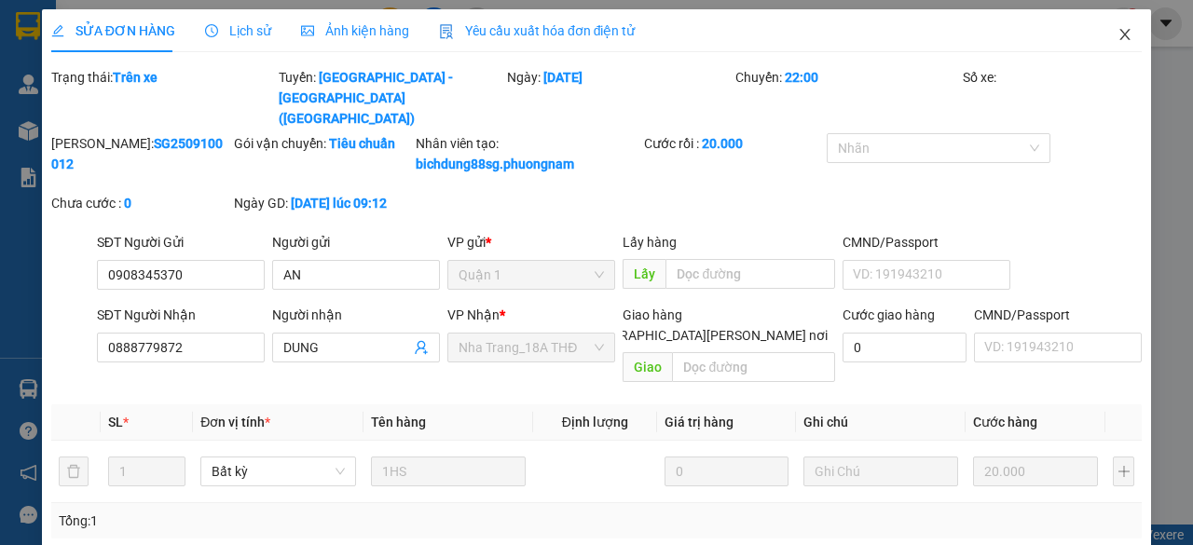
click at [1117, 34] on icon "close" at bounding box center [1124, 34] width 15 height 15
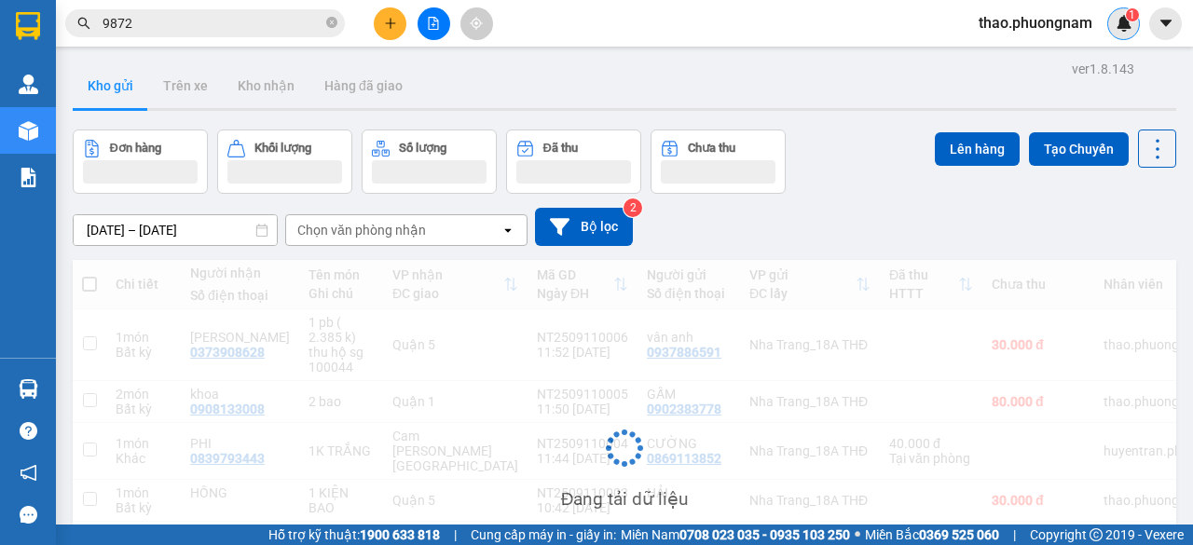
click at [1109, 32] on div "1" at bounding box center [1123, 23] width 33 height 33
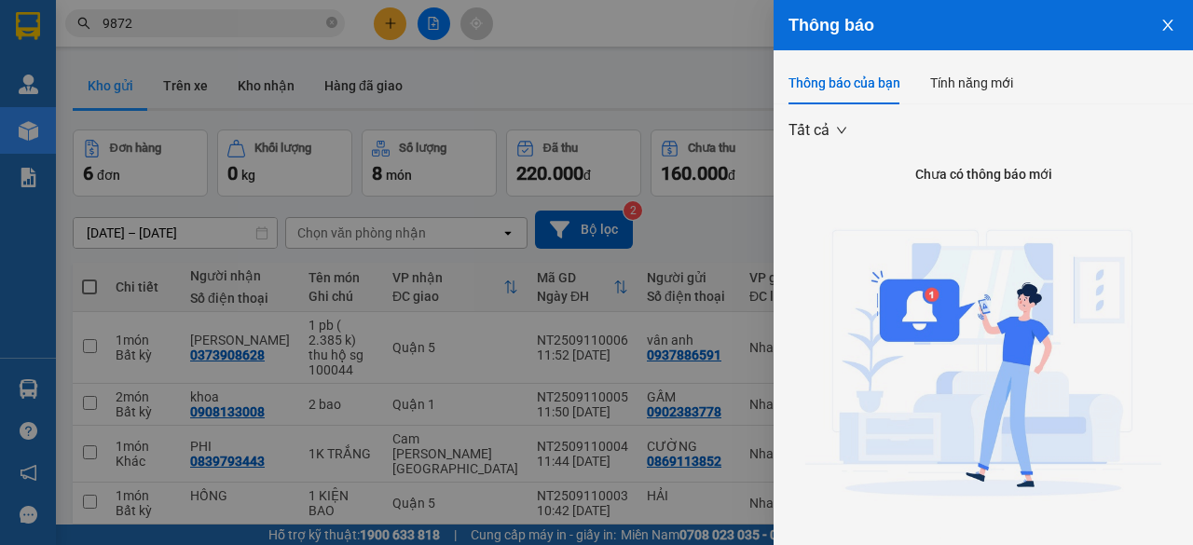
click at [330, 27] on div at bounding box center [596, 272] width 1193 height 545
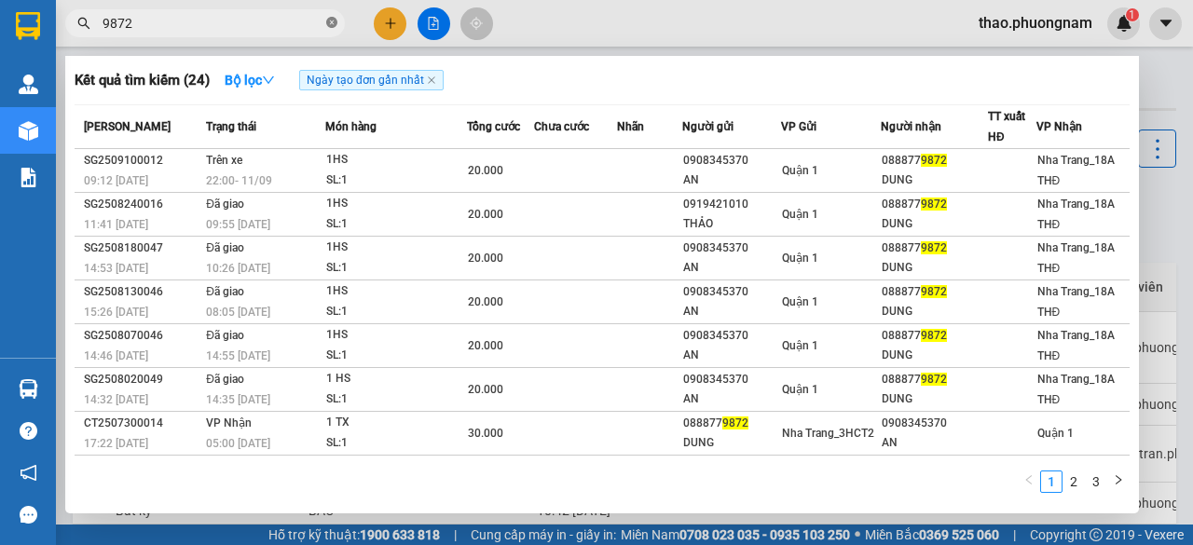
click at [329, 21] on icon "close-circle" at bounding box center [331, 22] width 11 height 11
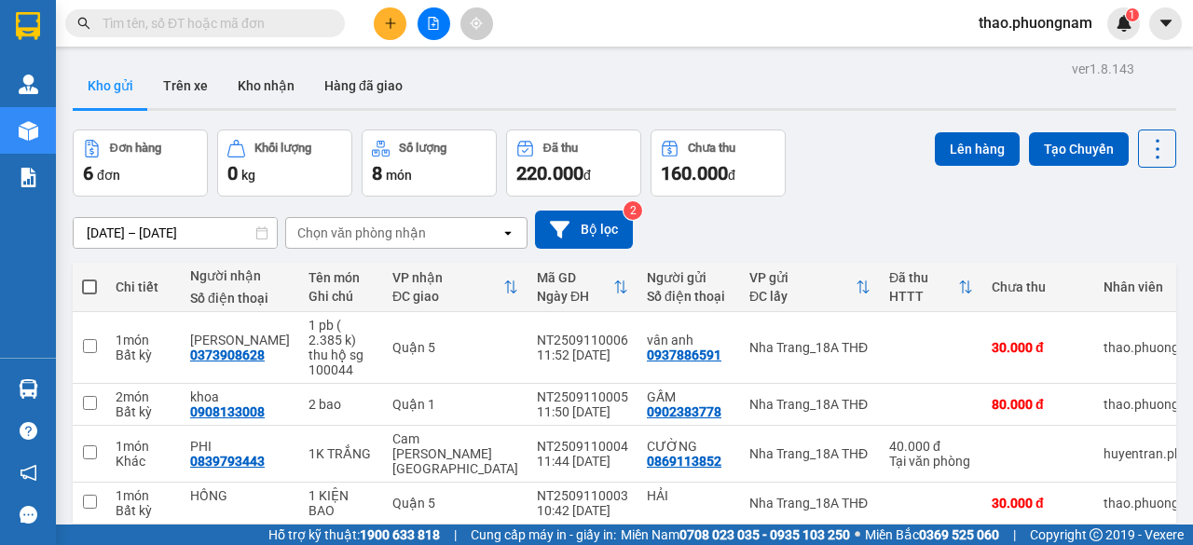
click at [306, 26] on input "text" at bounding box center [213, 23] width 220 height 21
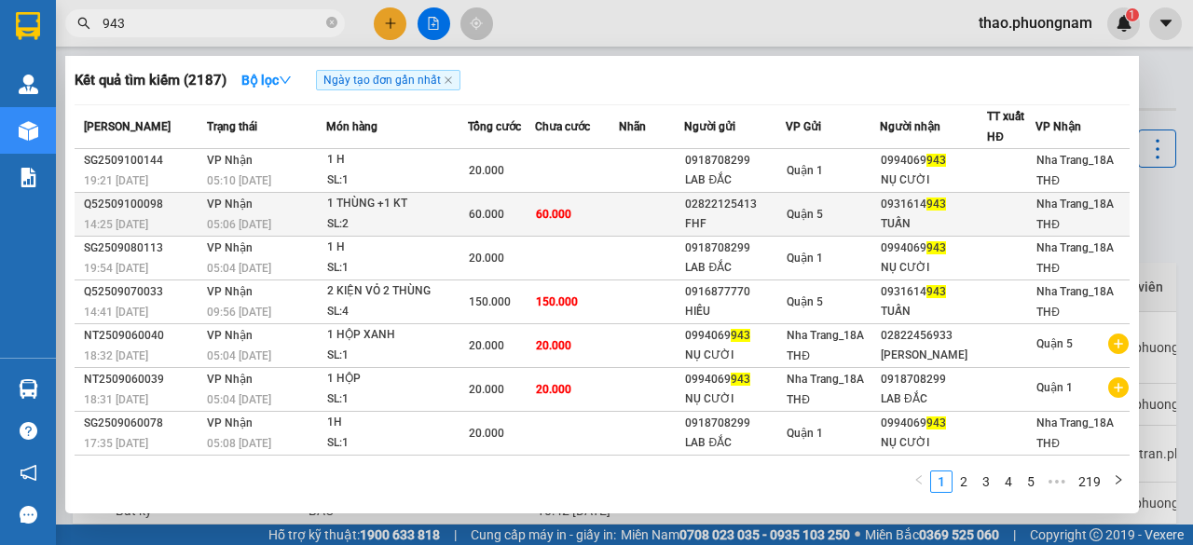
type input "943"
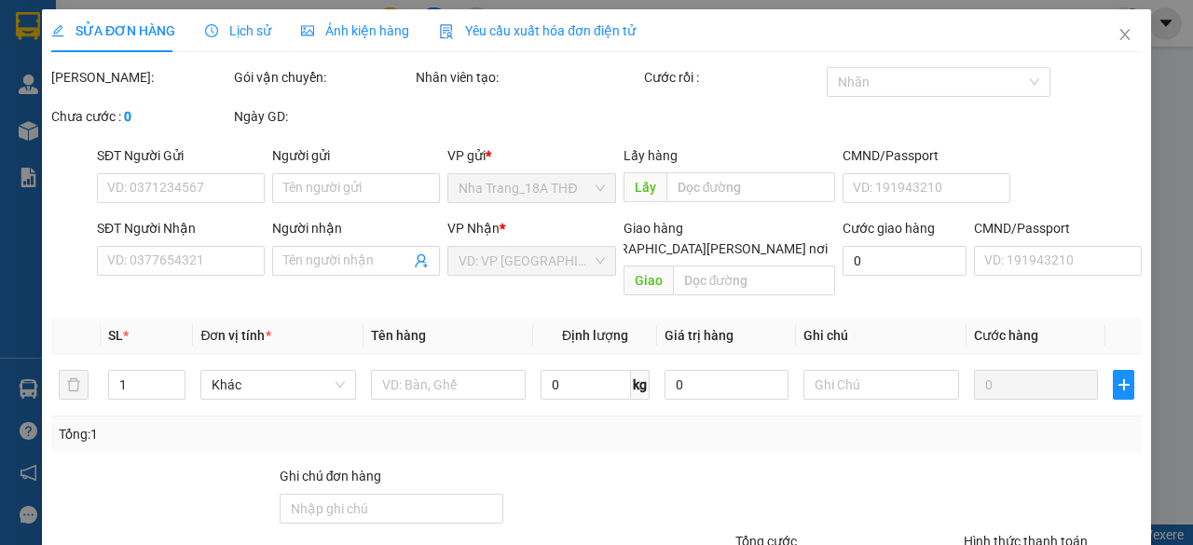
type input "02822125413"
type input "FHF"
type input "0931614943"
type input "TUẤN"
type input "60.000"
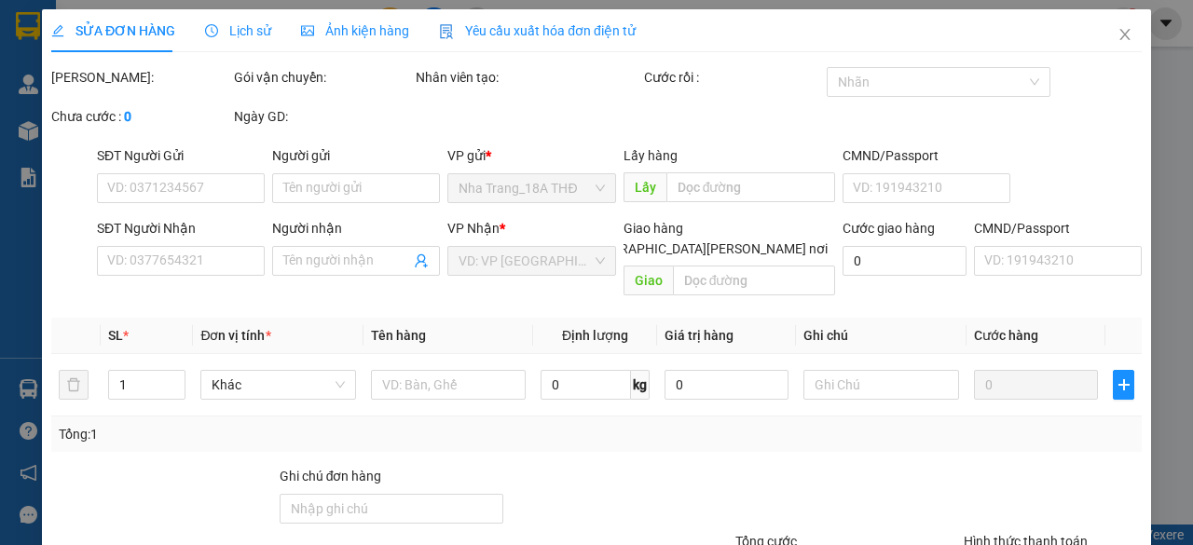
type input "60.000"
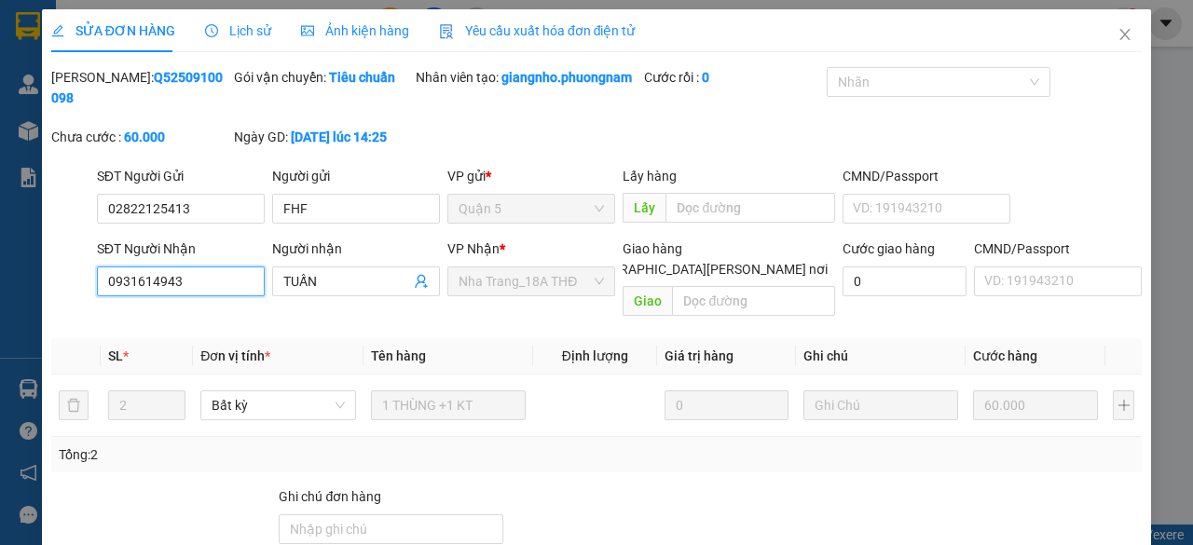
drag, startPoint x: 199, startPoint y: 295, endPoint x: 98, endPoint y: 316, distance: 103.8
click at [98, 296] on input "0931614943" at bounding box center [181, 282] width 168 height 30
click at [1117, 42] on icon "close" at bounding box center [1124, 34] width 15 height 15
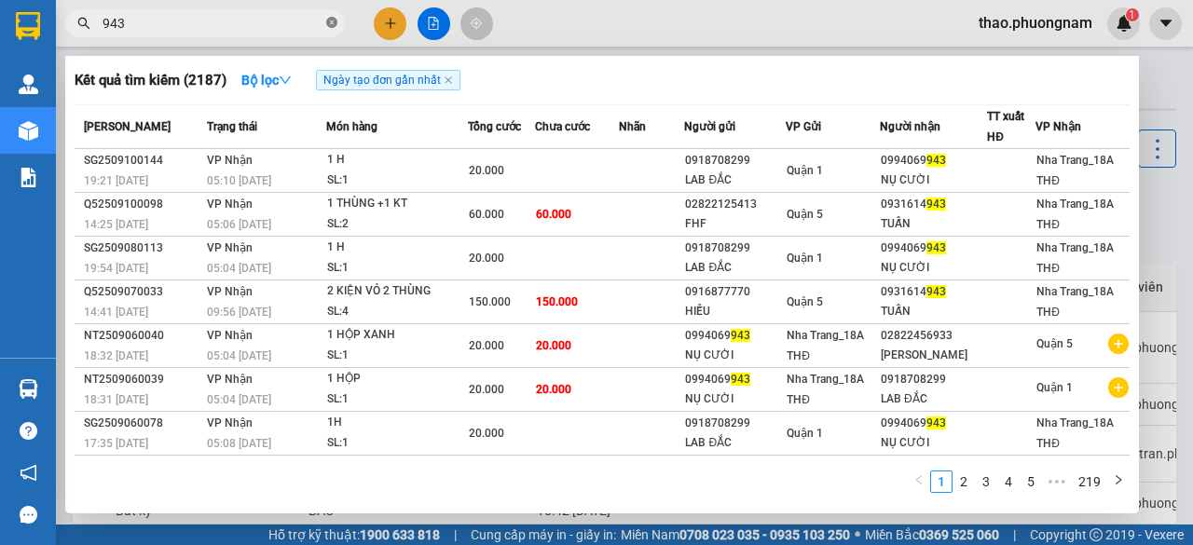
click at [327, 21] on icon "close-circle" at bounding box center [331, 22] width 11 height 11
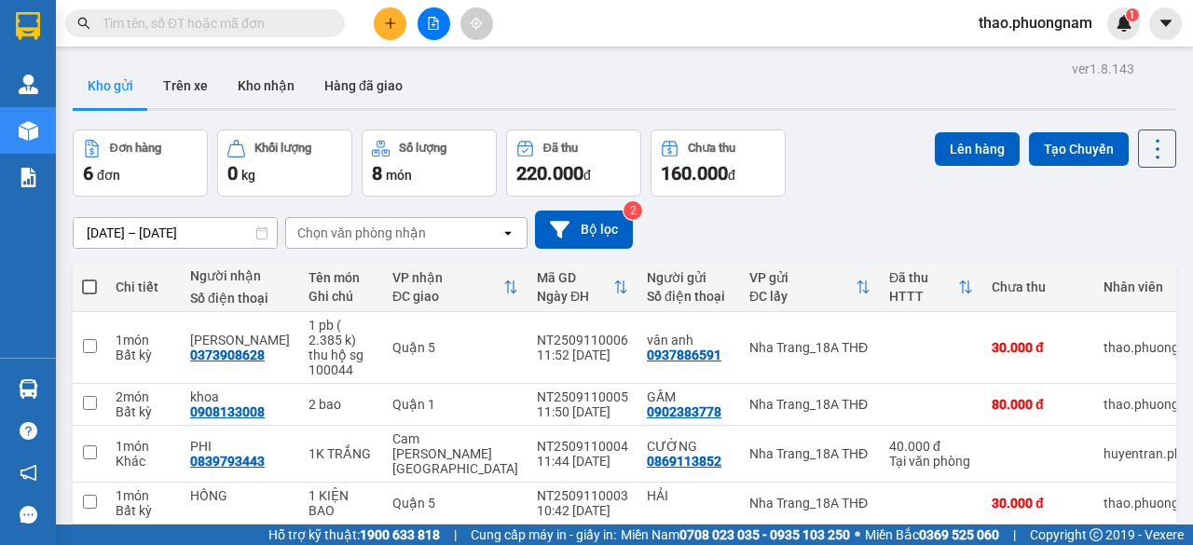
click at [261, 24] on input "text" at bounding box center [213, 23] width 220 height 21
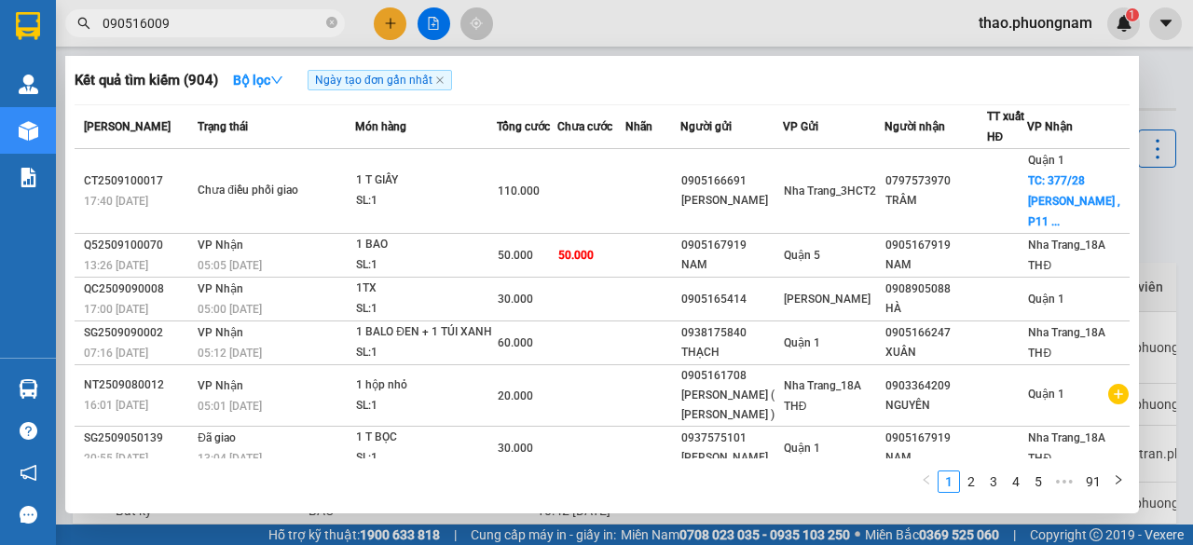
type input "0905160095"
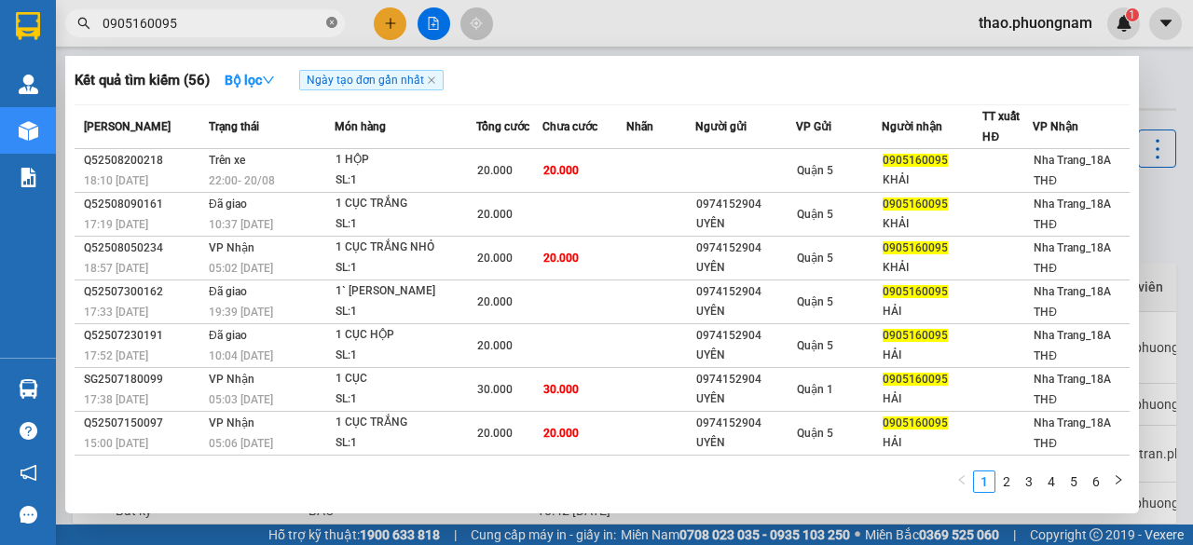
click at [330, 22] on icon "close-circle" at bounding box center [331, 22] width 11 height 11
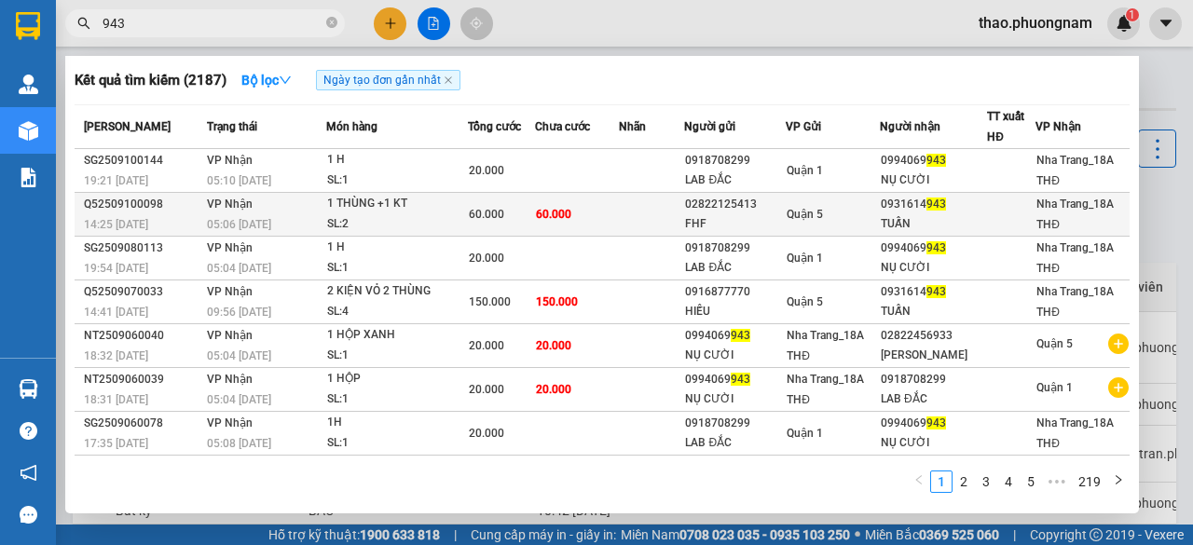
type input "943"
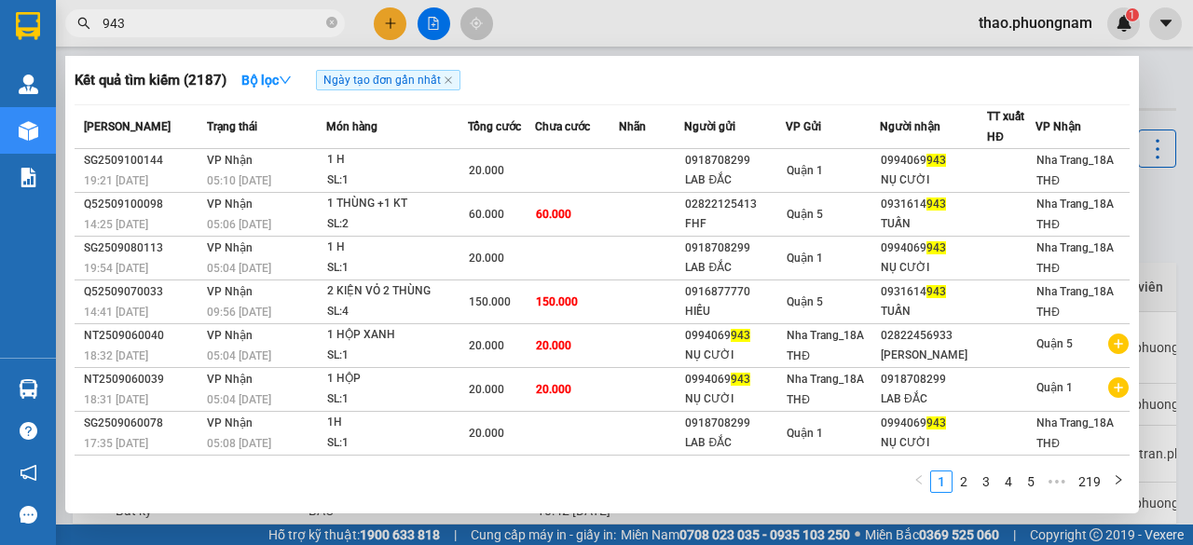
click at [972, 208] on div "0931614 943" at bounding box center [933, 205] width 105 height 20
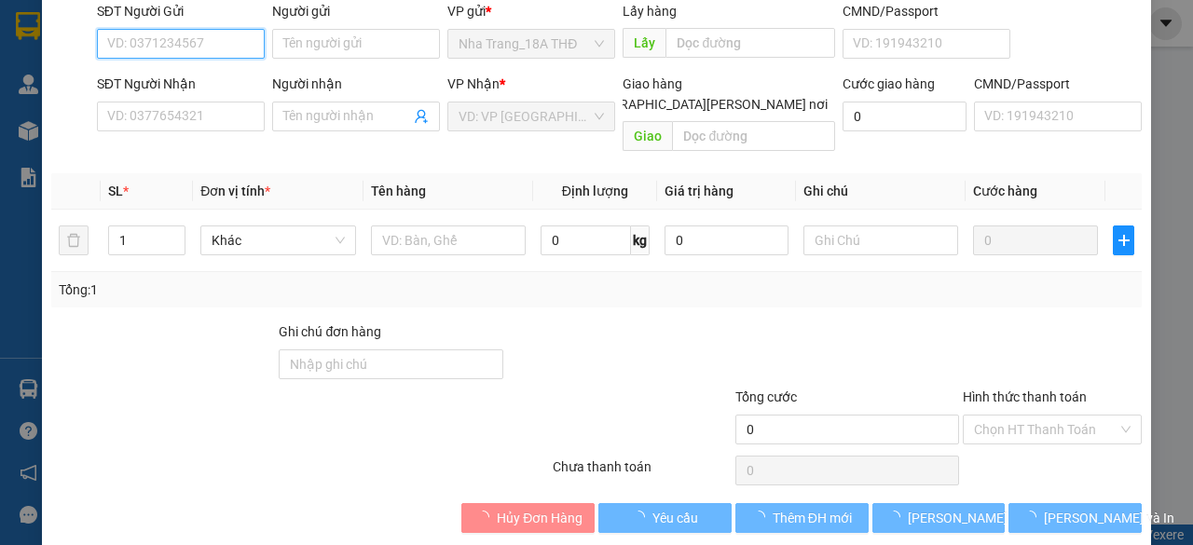
type input "02822125413"
type input "FHF"
type input "0931614943"
type input "TUẤN"
type input "60.000"
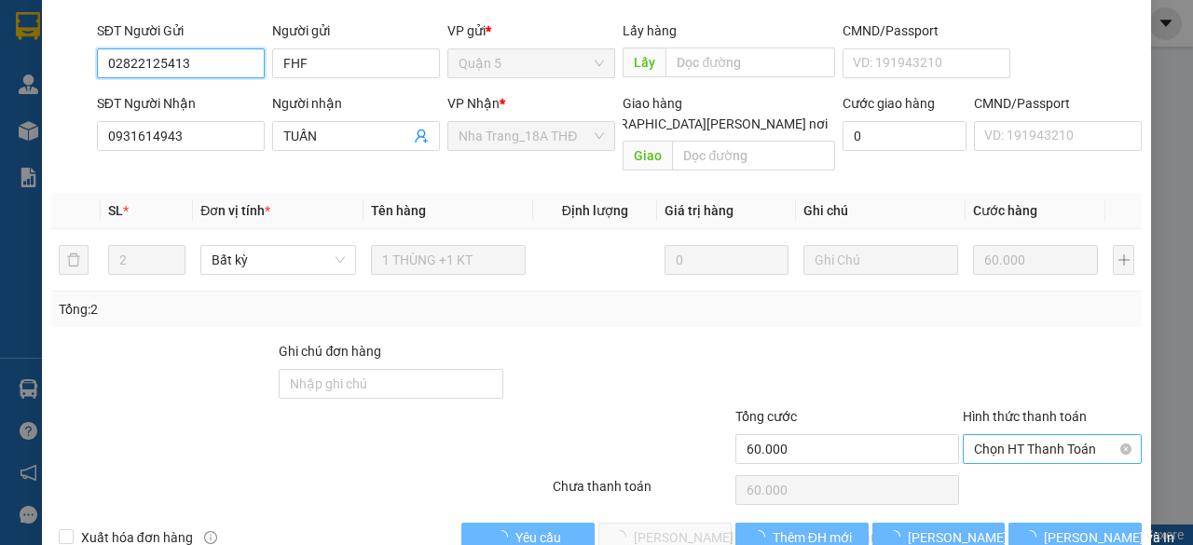
scroll to position [166, 0]
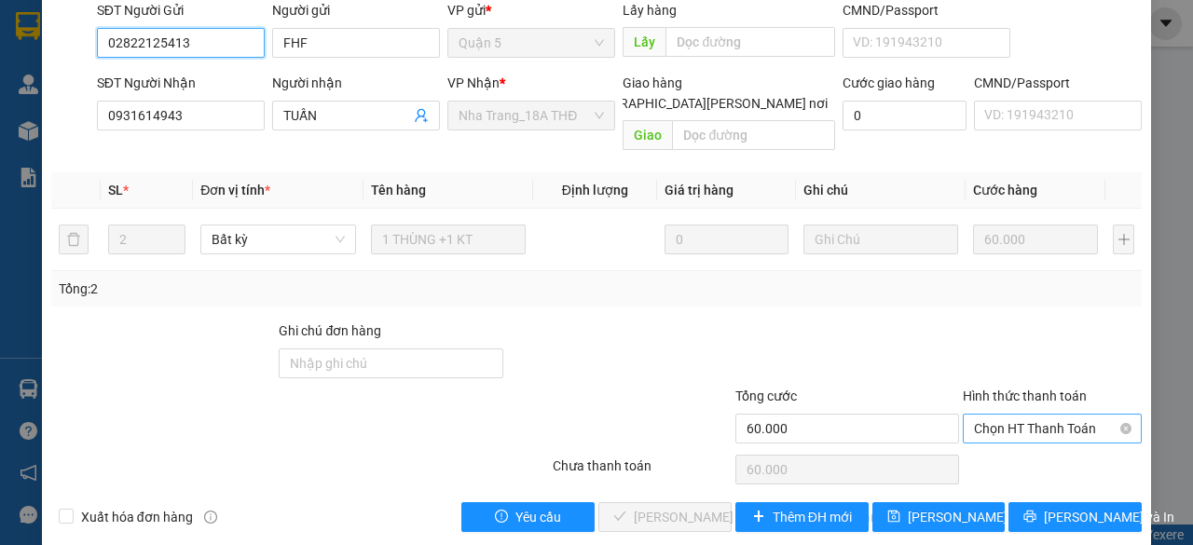
click at [1049, 430] on span "Chọn HT Thanh Toán" at bounding box center [1052, 429] width 157 height 28
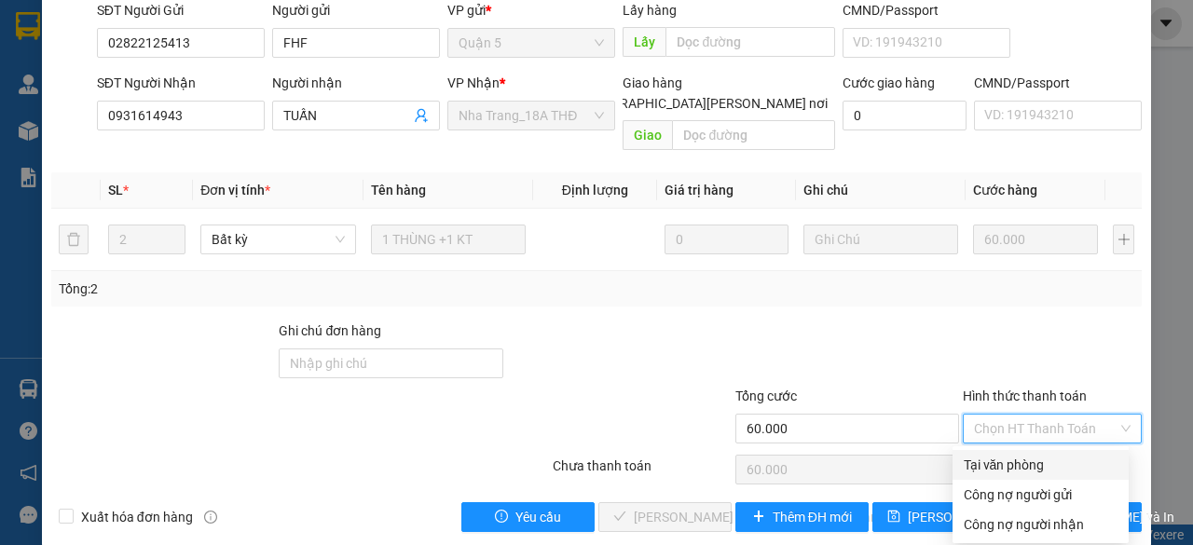
click at [994, 470] on div "Tại văn phòng" at bounding box center [1041, 465] width 154 height 21
type input "0"
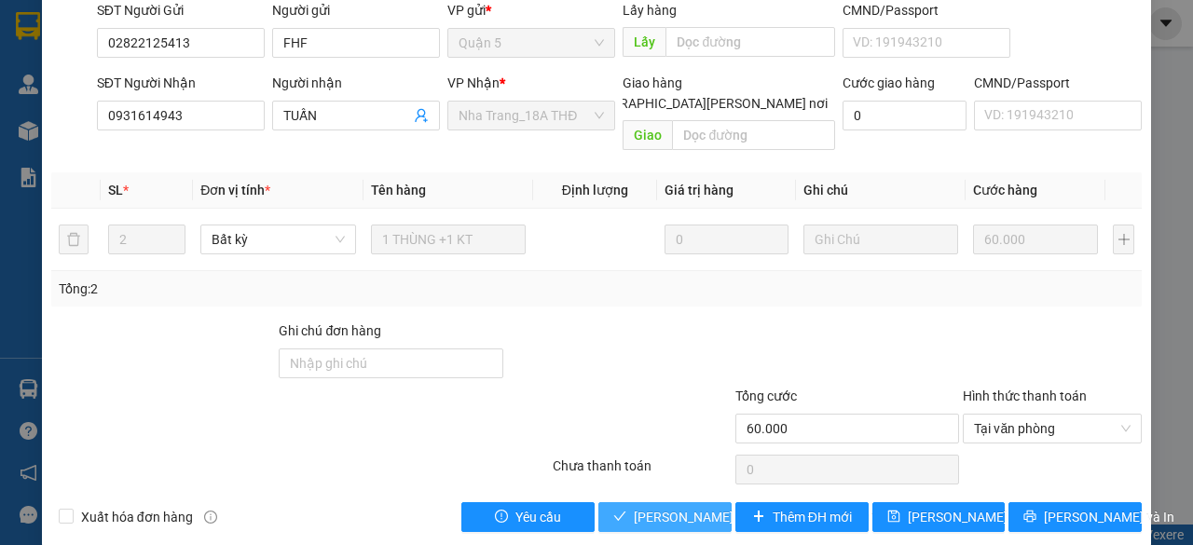
click at [649, 512] on span "Lưu và Giao hàng" at bounding box center [760, 517] width 252 height 21
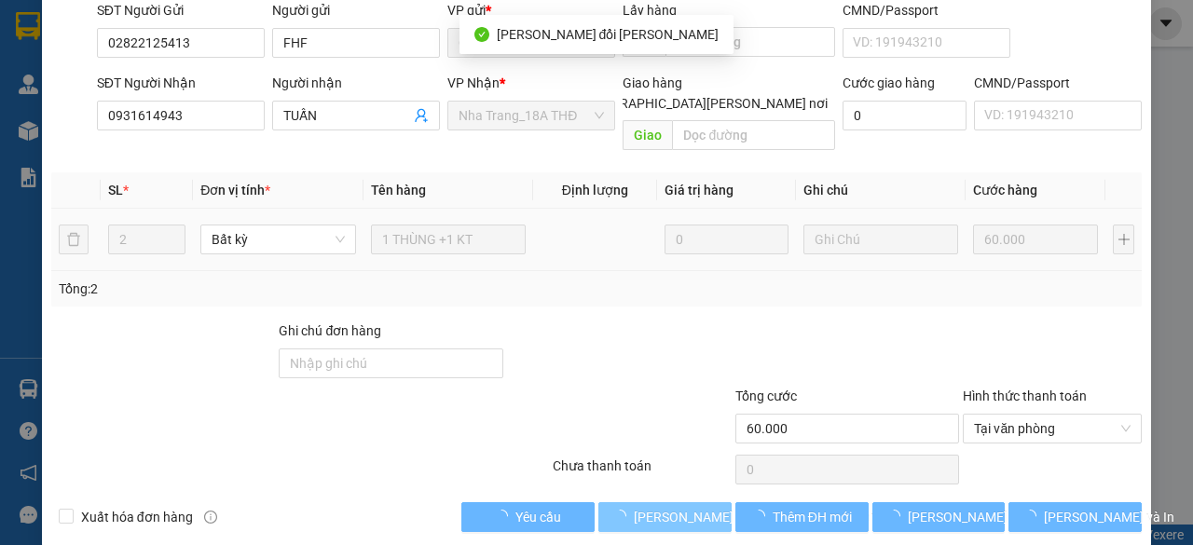
scroll to position [0, 0]
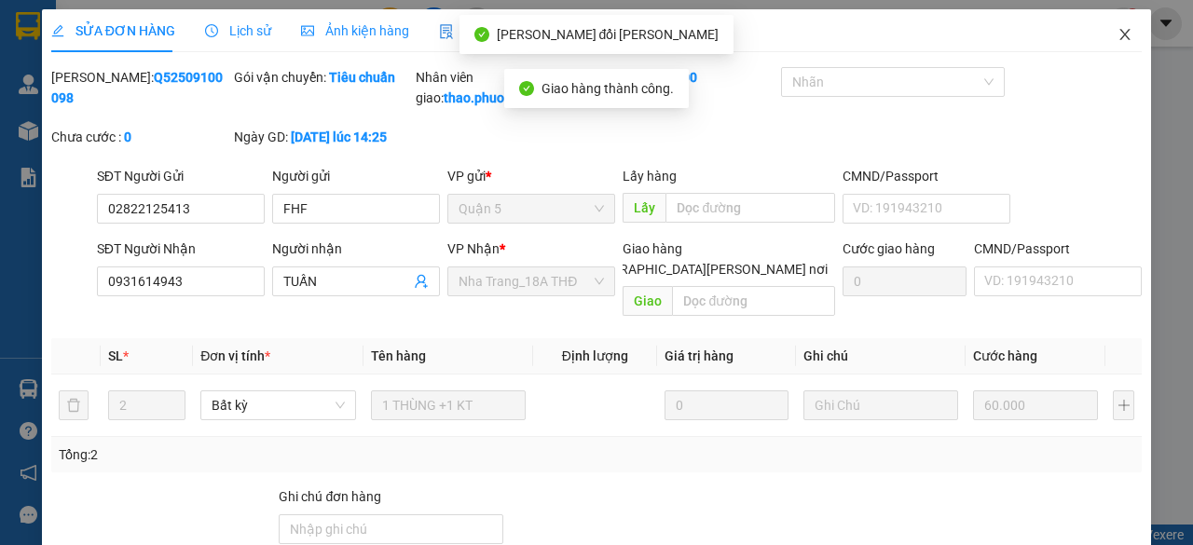
click at [1120, 33] on icon "close" at bounding box center [1125, 34] width 10 height 11
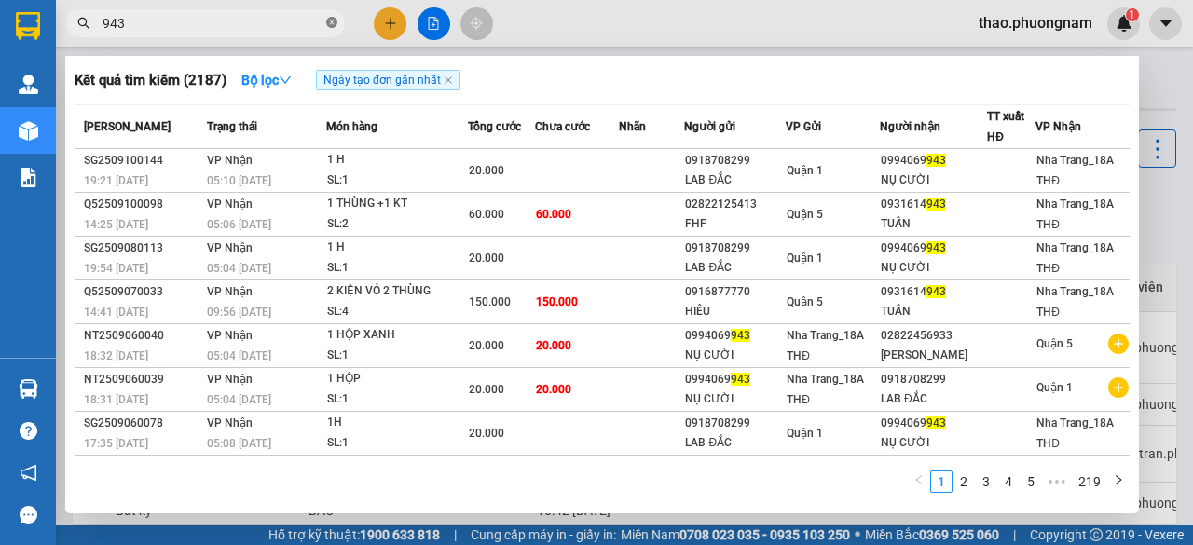
click at [326, 27] on icon "close-circle" at bounding box center [331, 22] width 11 height 11
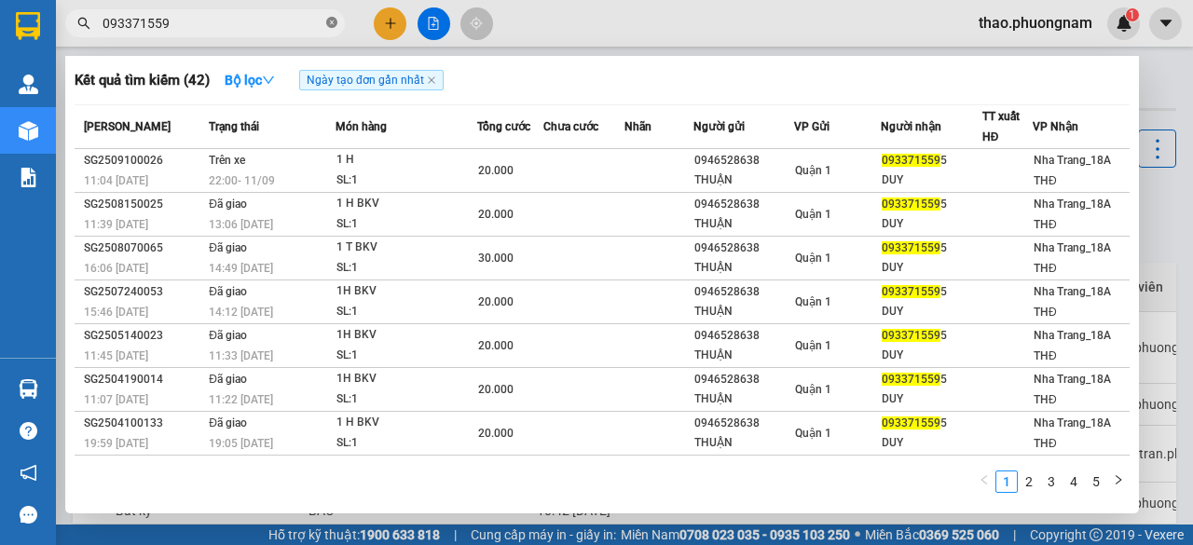
type input "0933715595"
click at [326, 27] on icon "close-circle" at bounding box center [331, 22] width 11 height 11
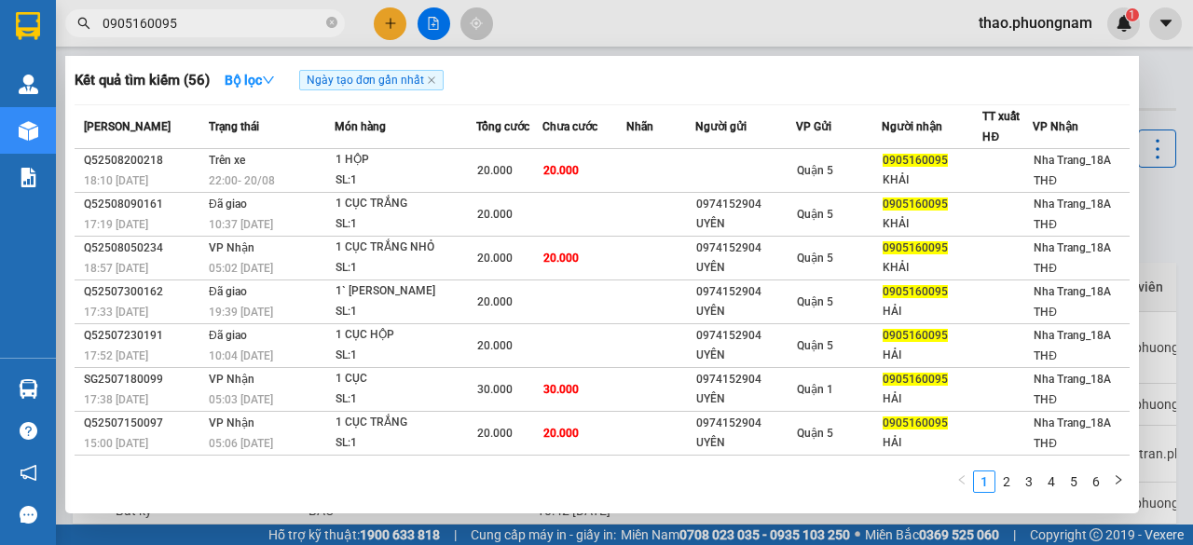
type input "0905160095"
